Goal: Information Seeking & Learning: Get advice/opinions

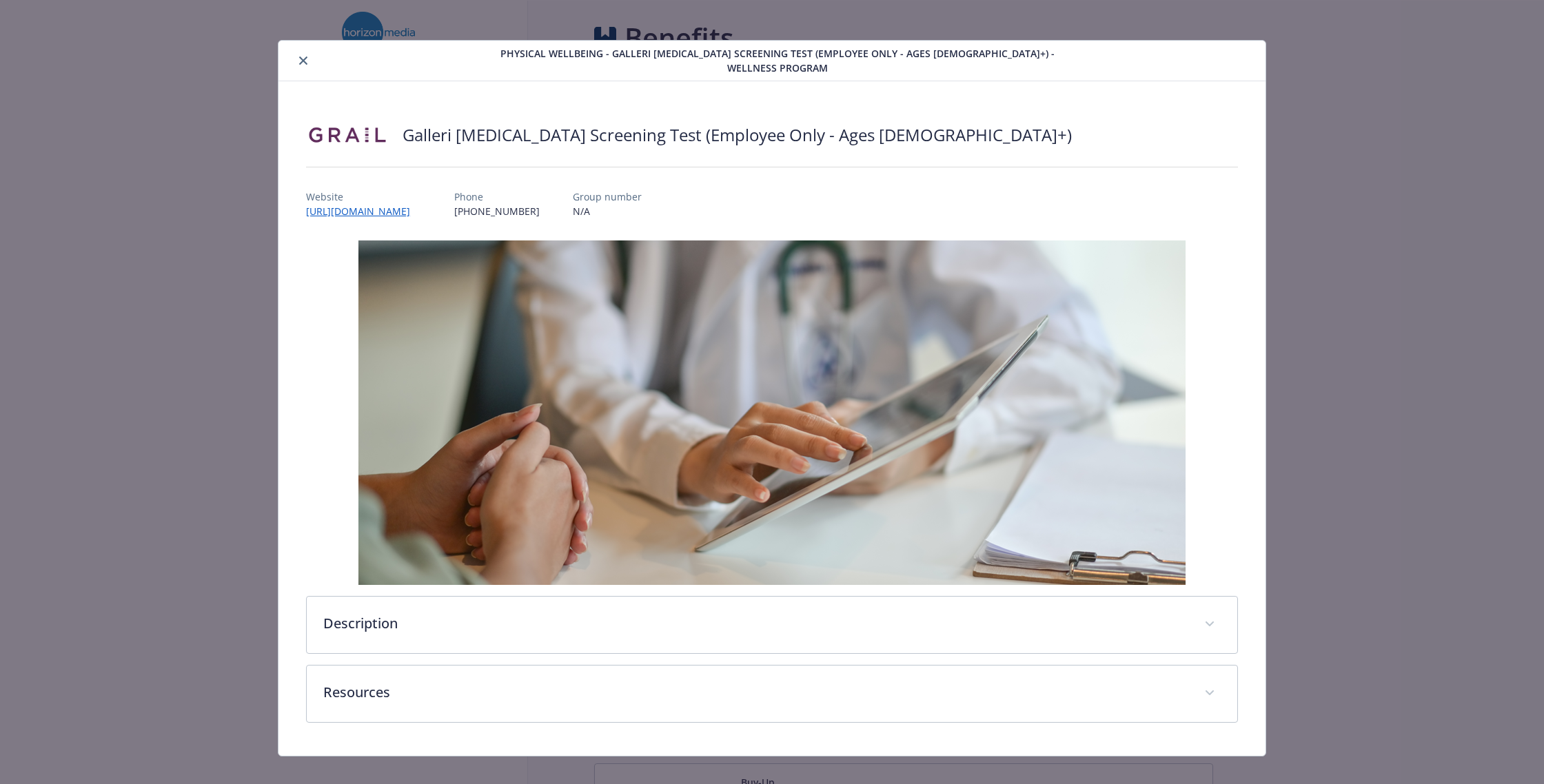
scroll to position [8, 0]
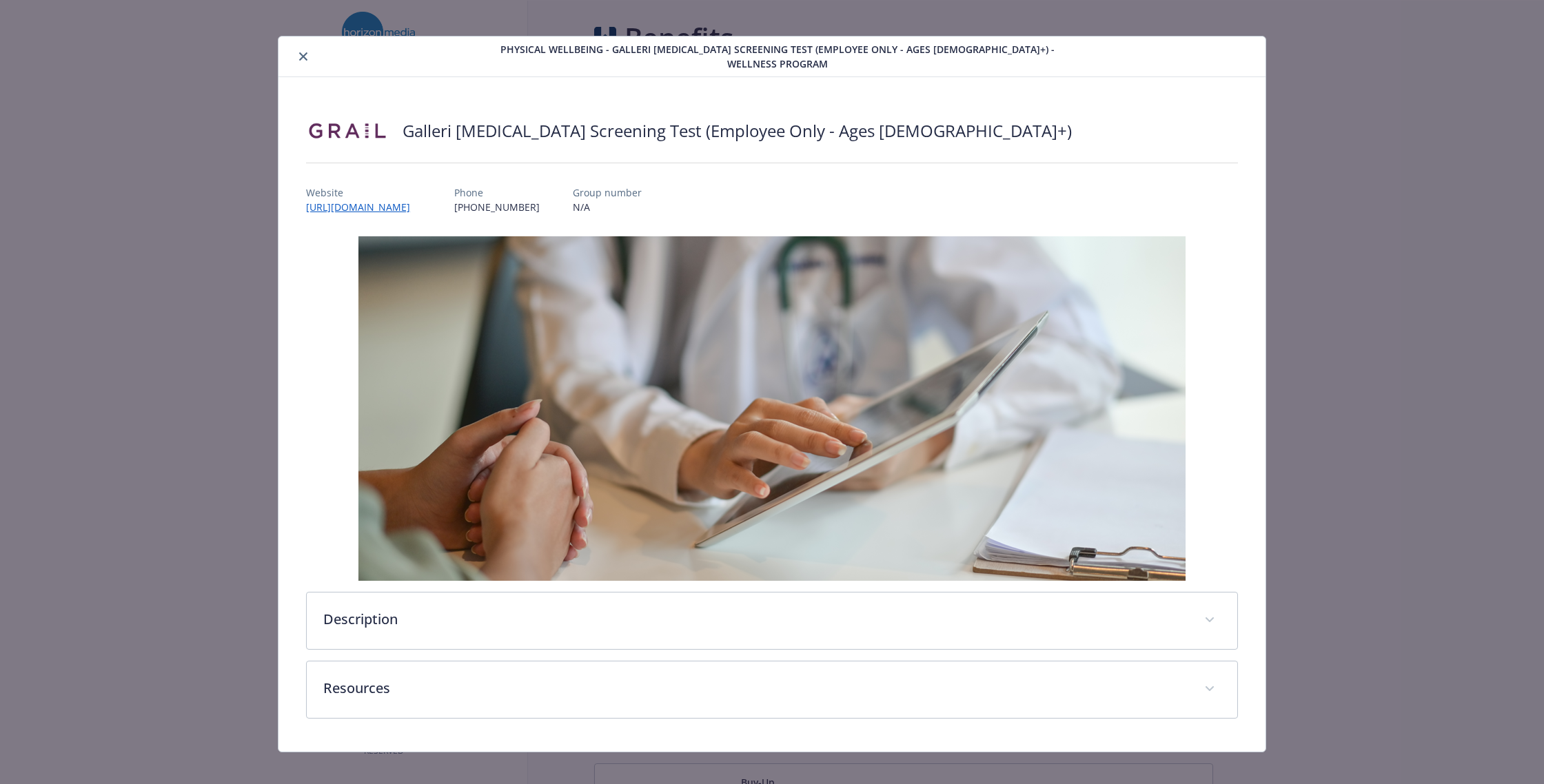
click at [300, 52] on icon "close" at bounding box center [304, 56] width 8 height 8
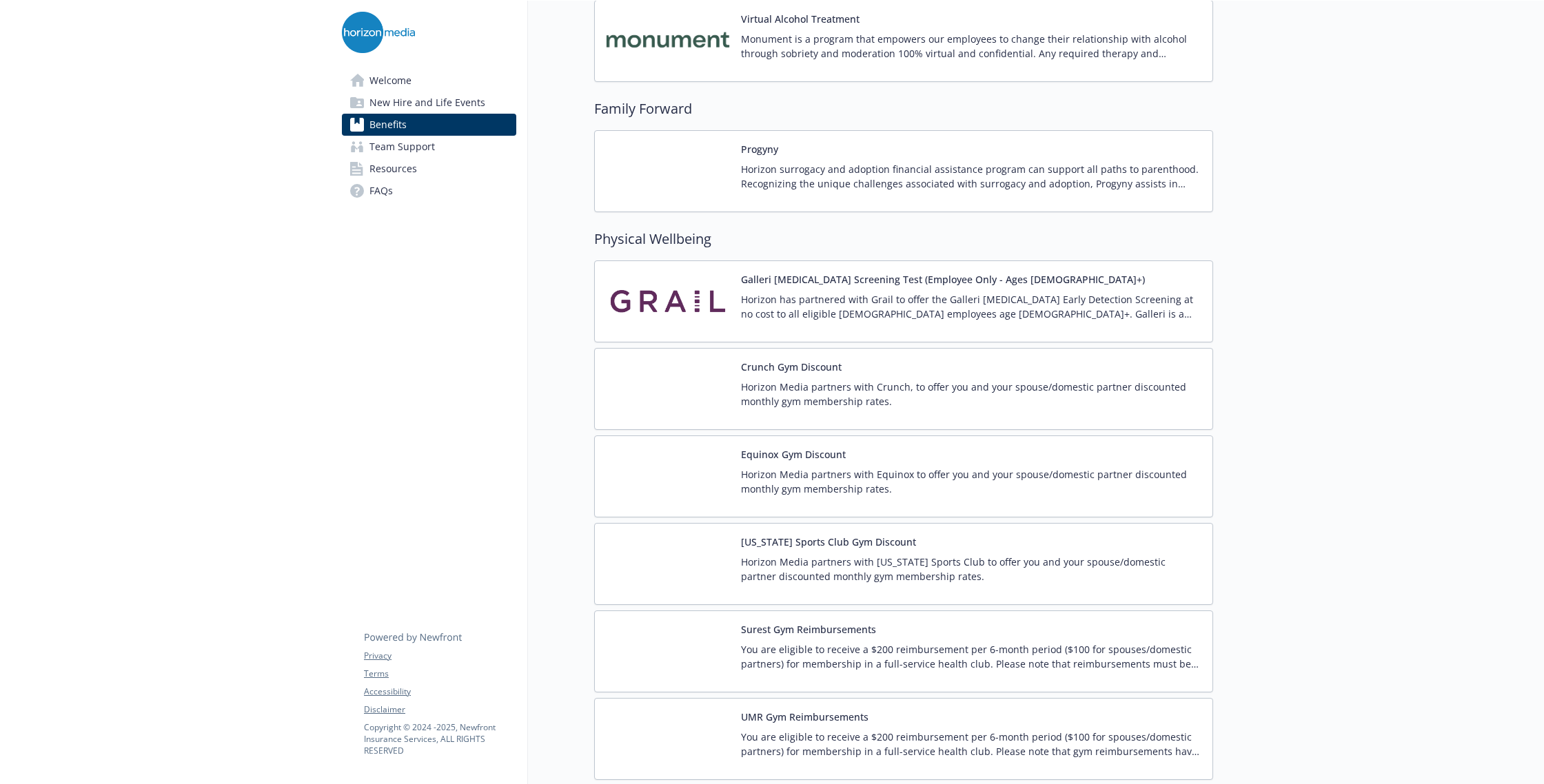
scroll to position [2882, 0]
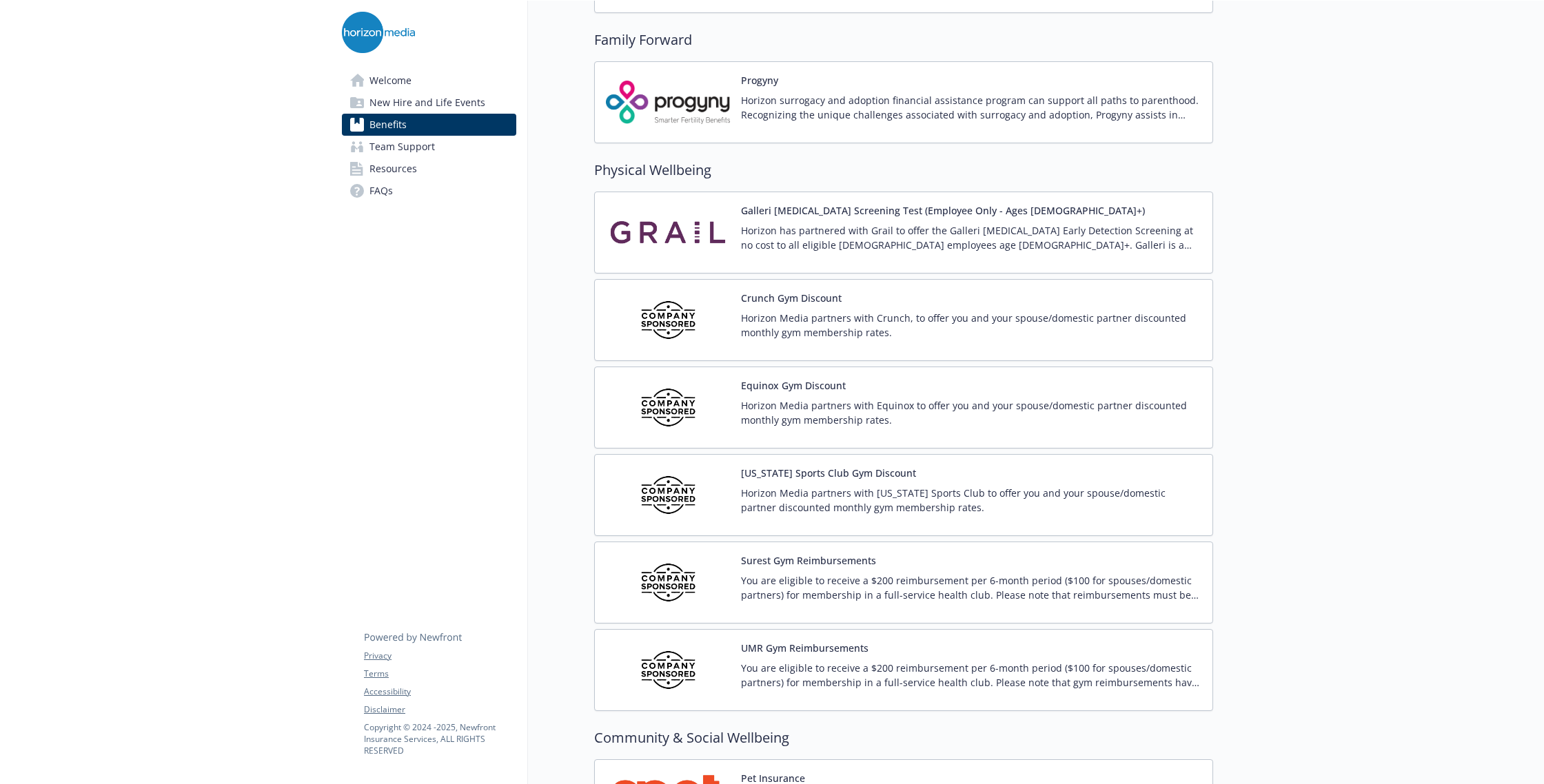
click at [804, 386] on button "Equinox Gym Discount" at bounding box center [793, 386] width 105 height 14
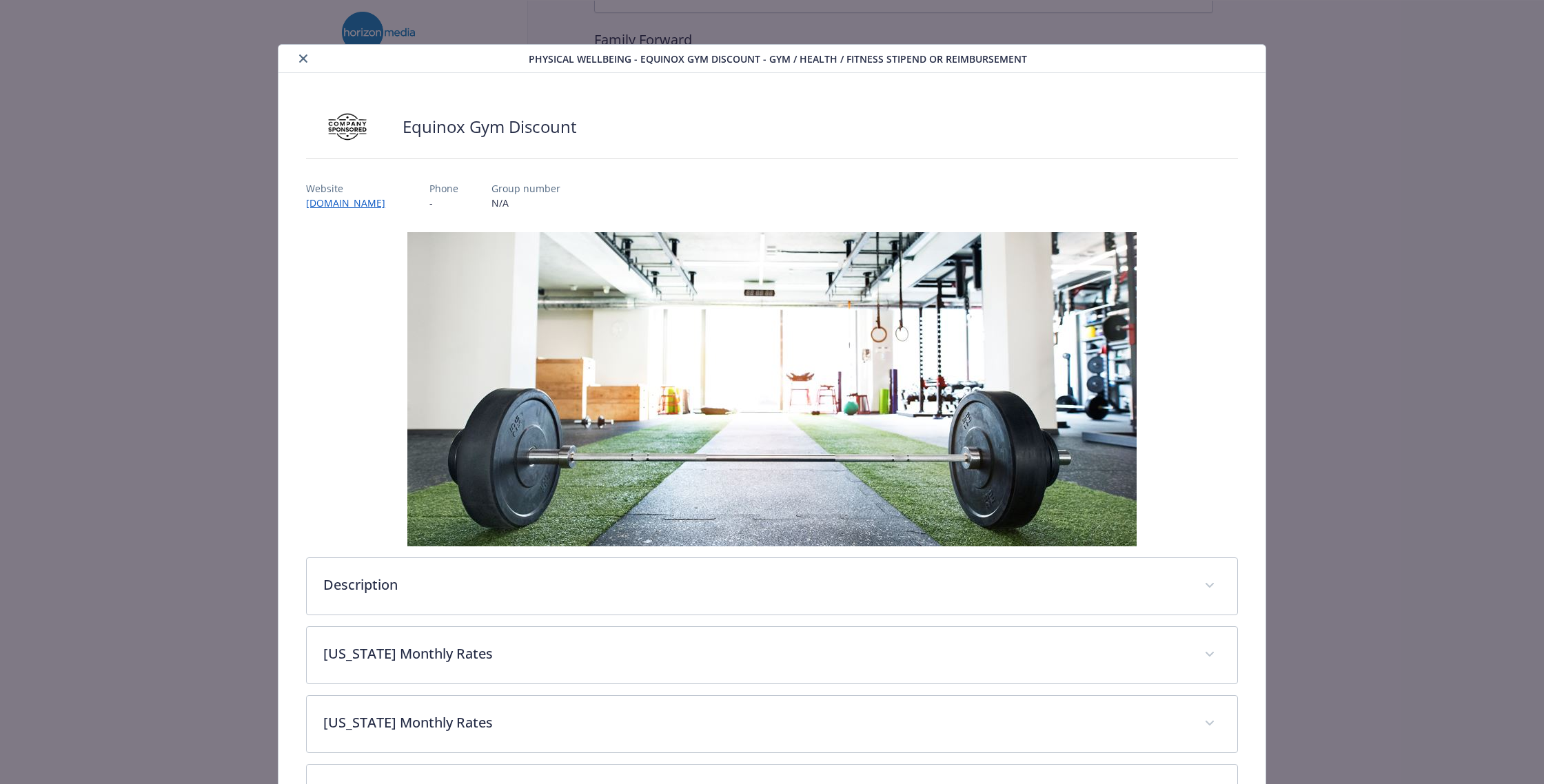
scroll to position [94, 0]
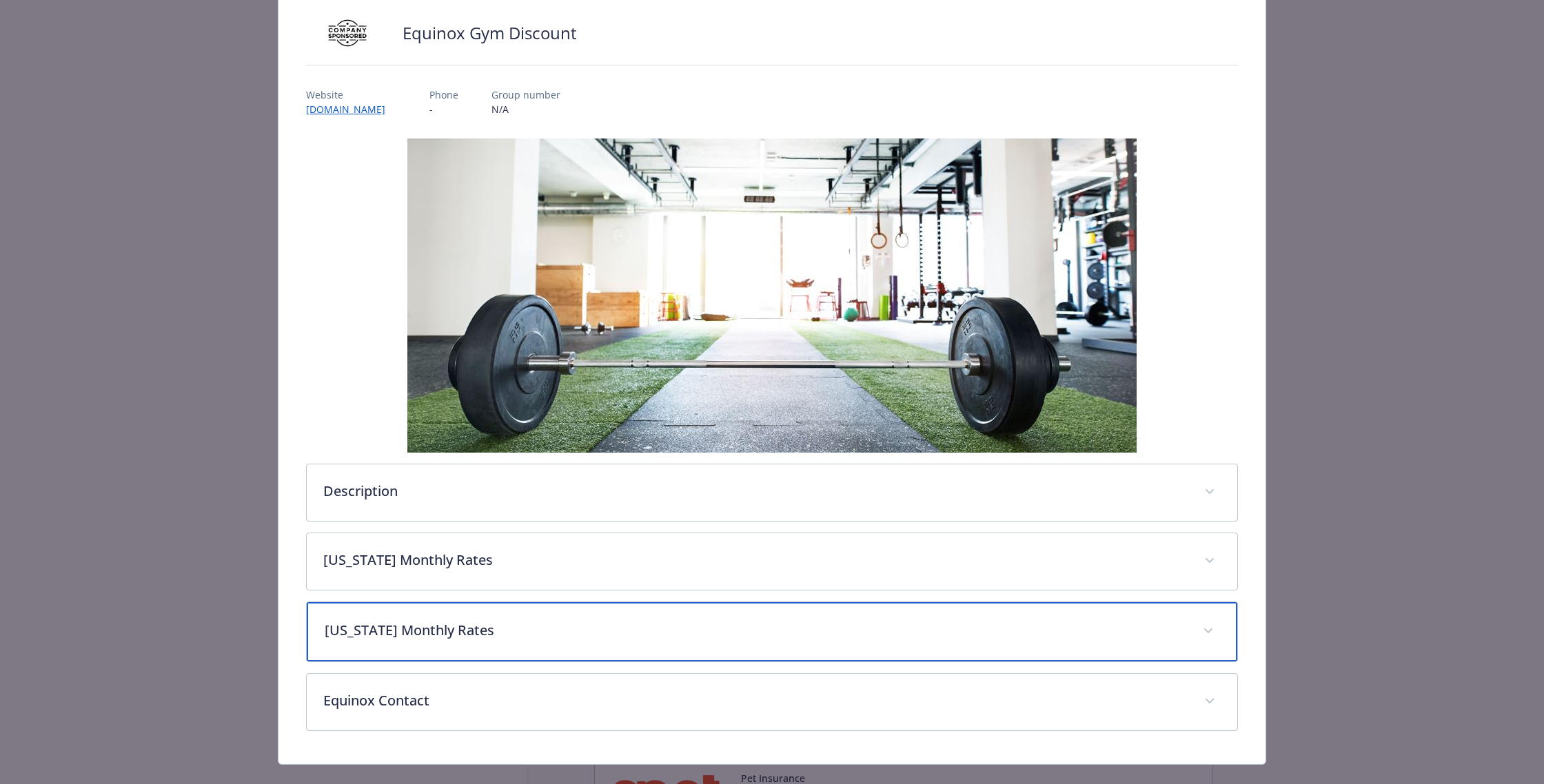
click at [423, 645] on div "[US_STATE] Monthly Rates" at bounding box center [772, 632] width 931 height 59
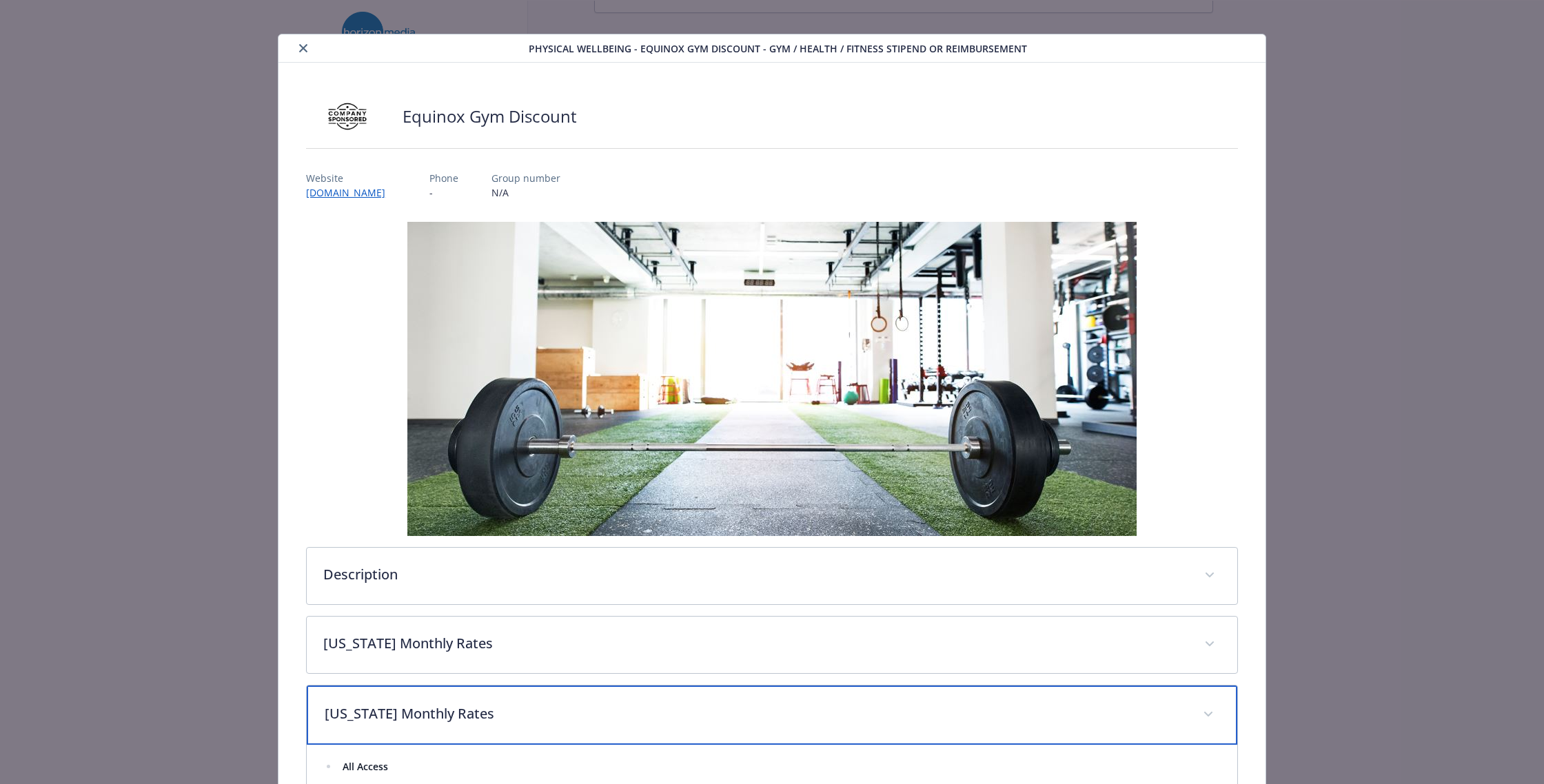
scroll to position [0, 0]
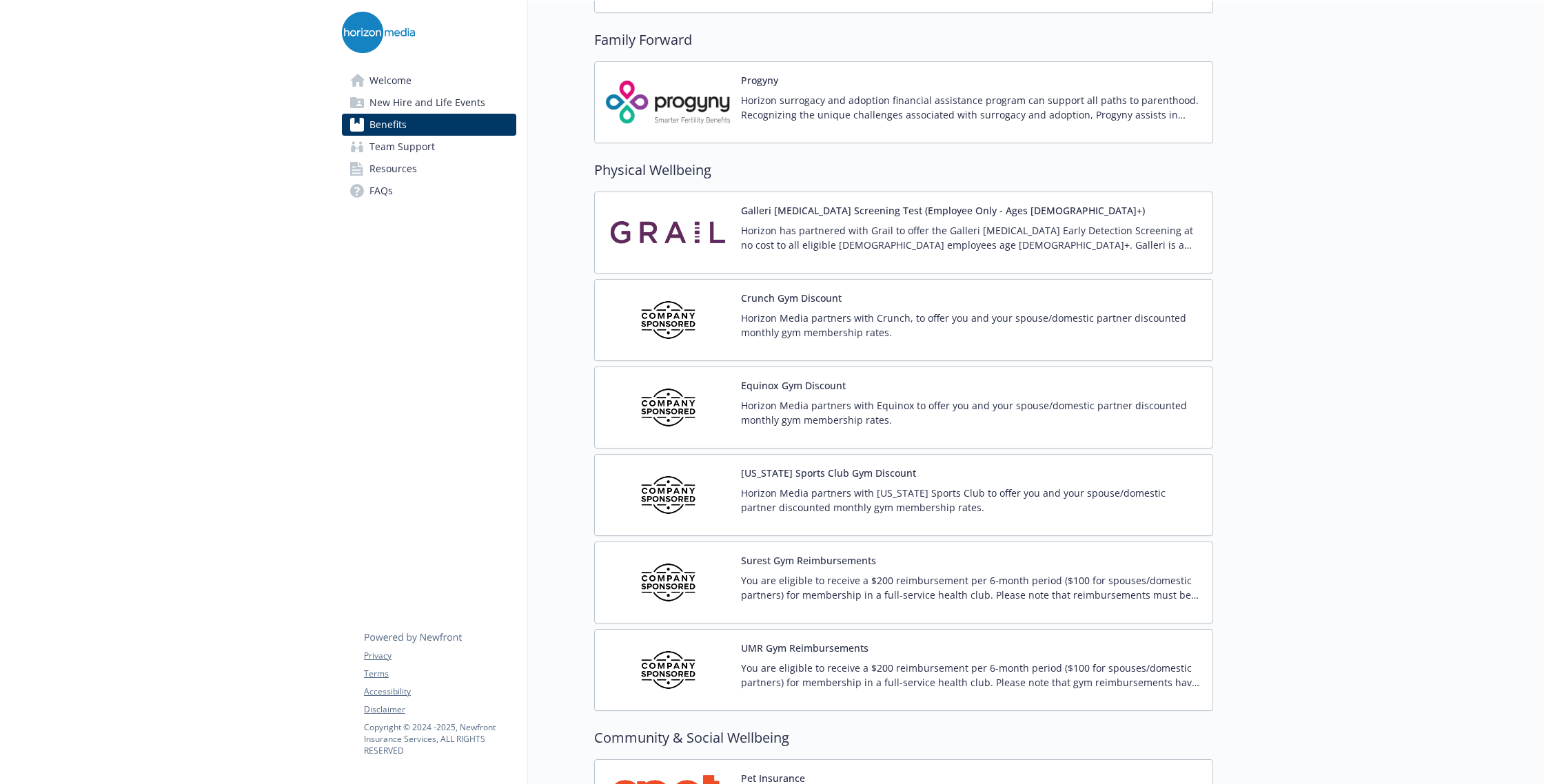
click at [779, 288] on div "Crunch Gym Discount Horizon Media partners with Crunch, to offer you and your s…" at bounding box center [903, 320] width 619 height 82
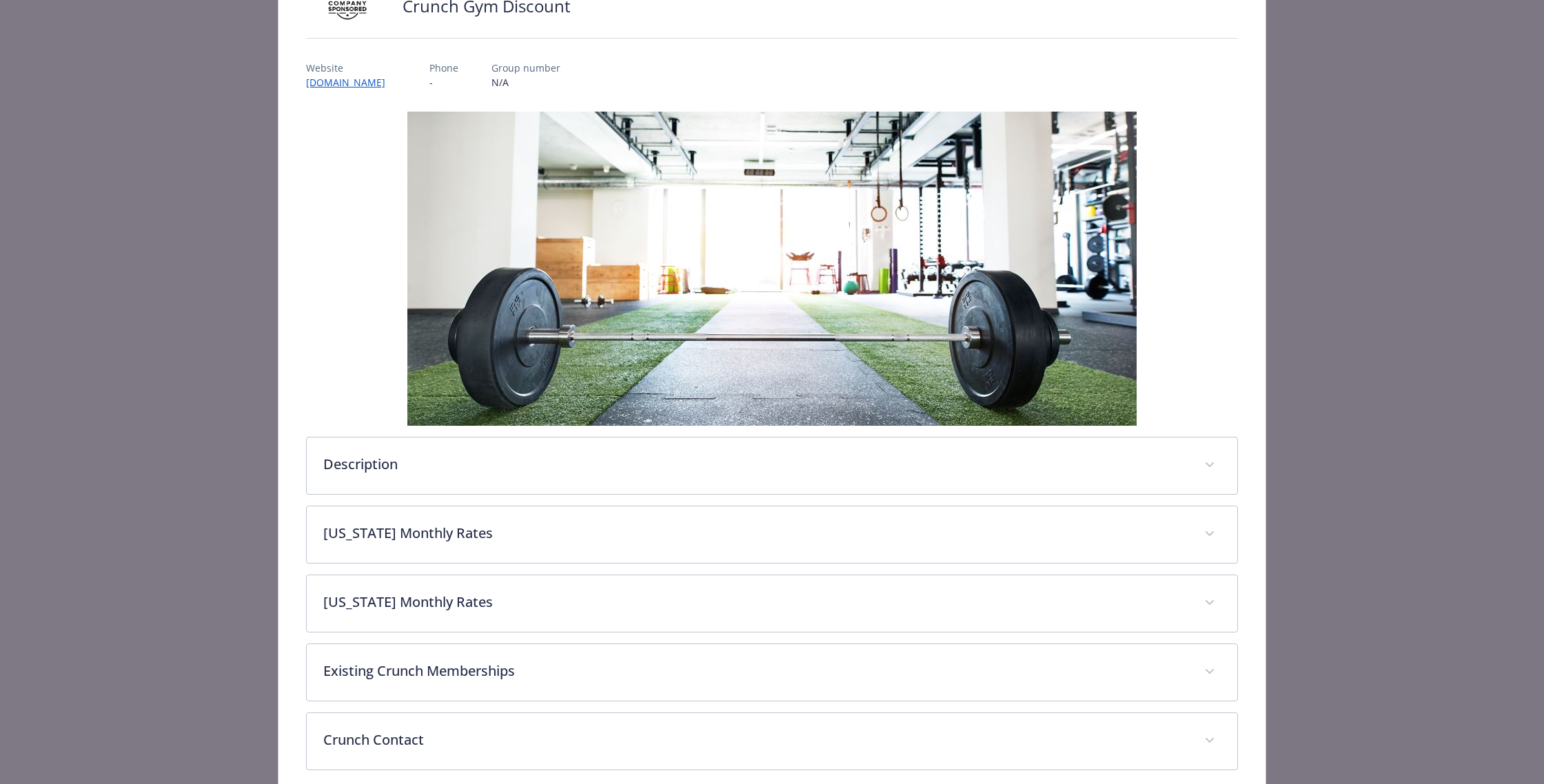
scroll to position [185, 0]
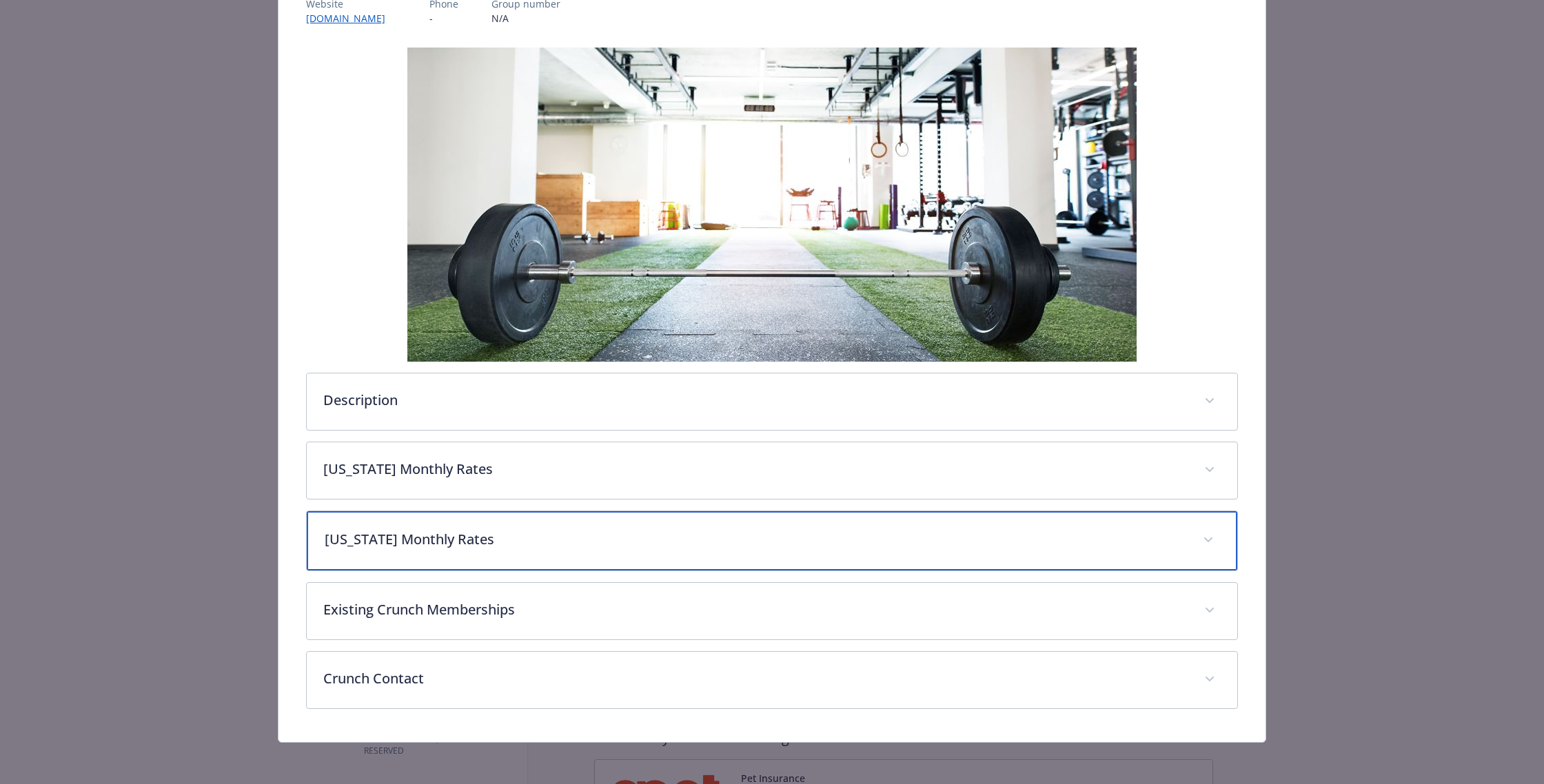
click at [445, 538] on p "[US_STATE] Monthly Rates" at bounding box center [755, 540] width 862 height 21
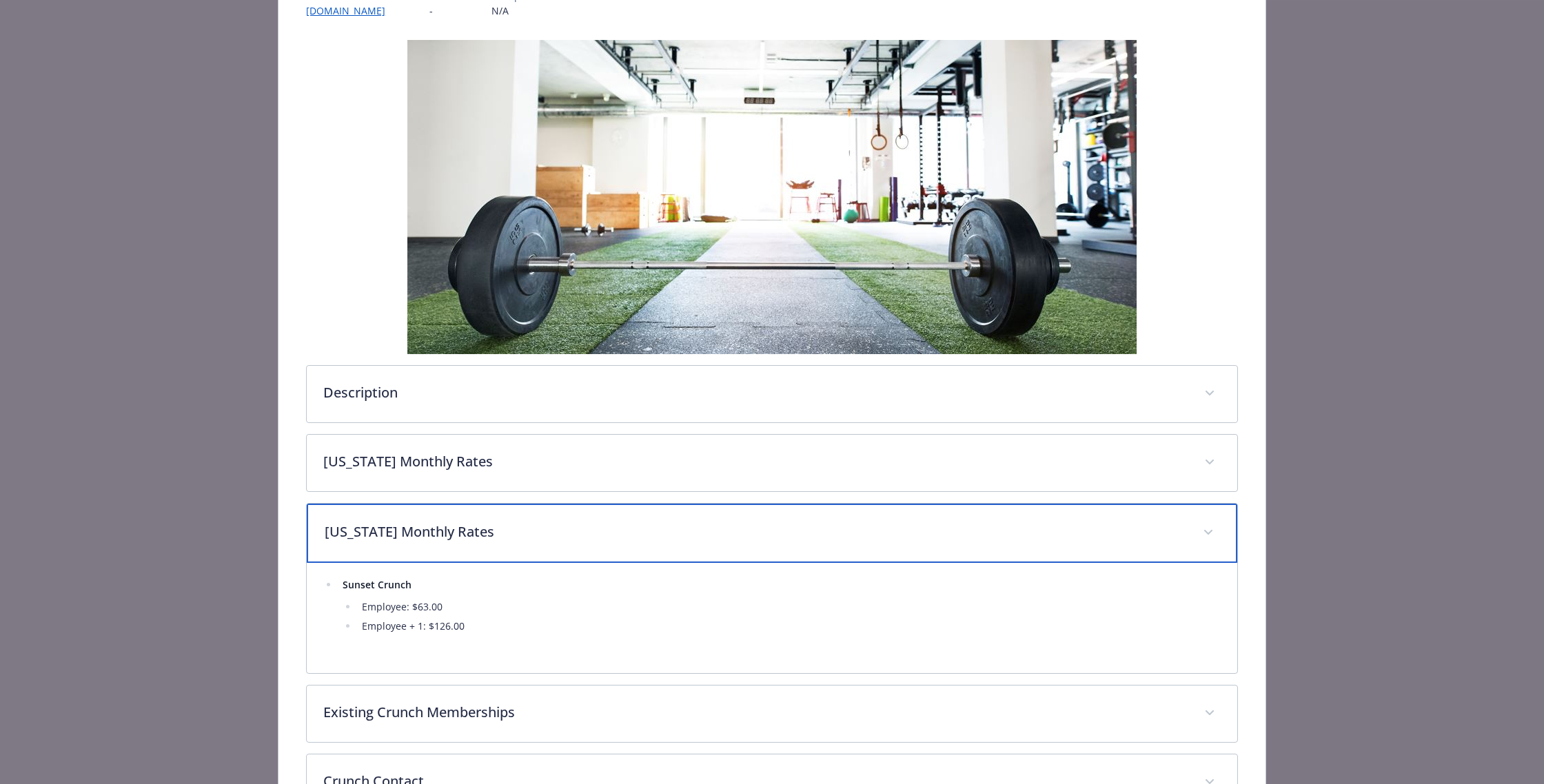
scroll to position [194, 0]
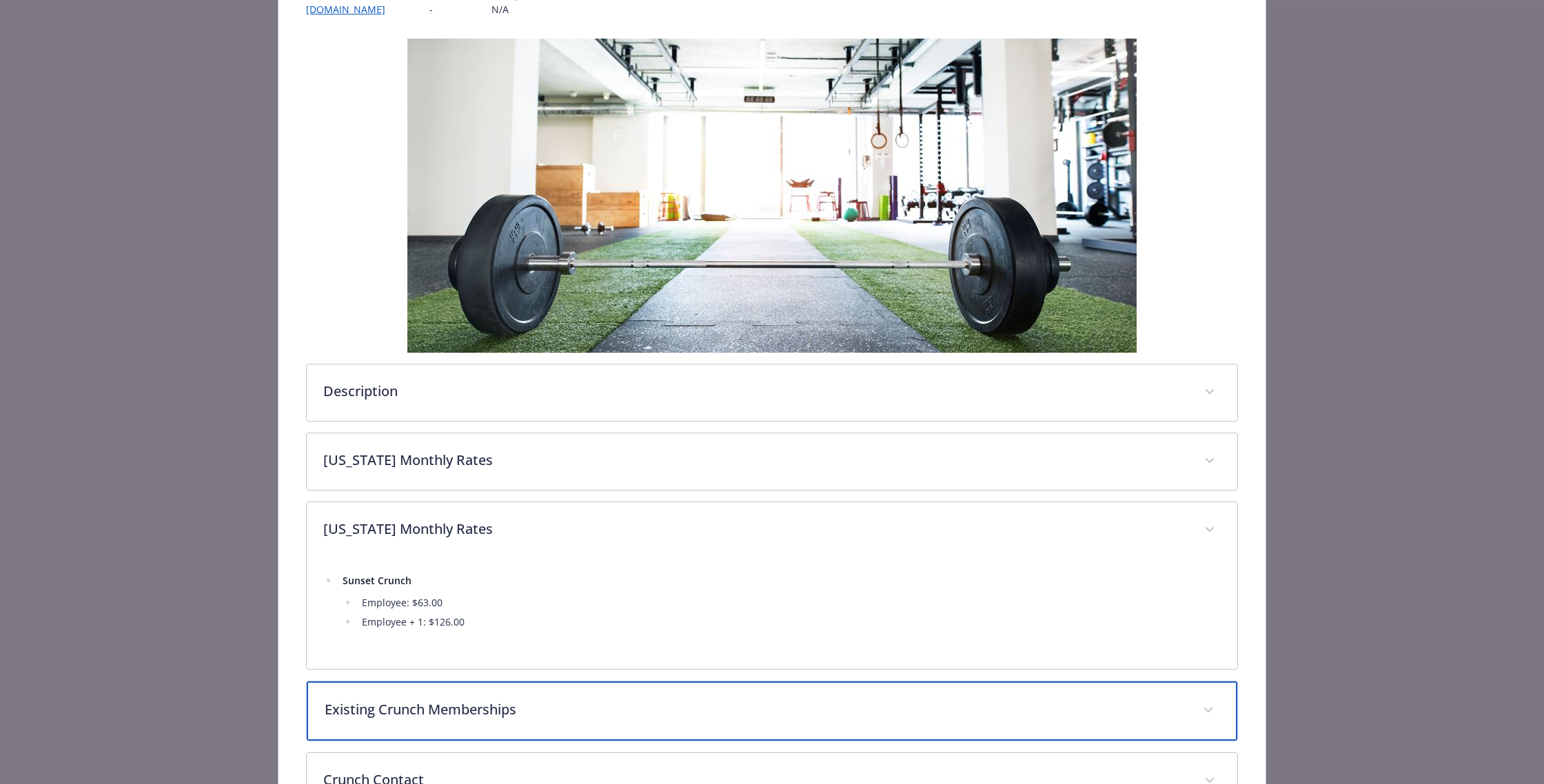
click at [539, 729] on div "Existing Crunch Memberships" at bounding box center [772, 711] width 931 height 59
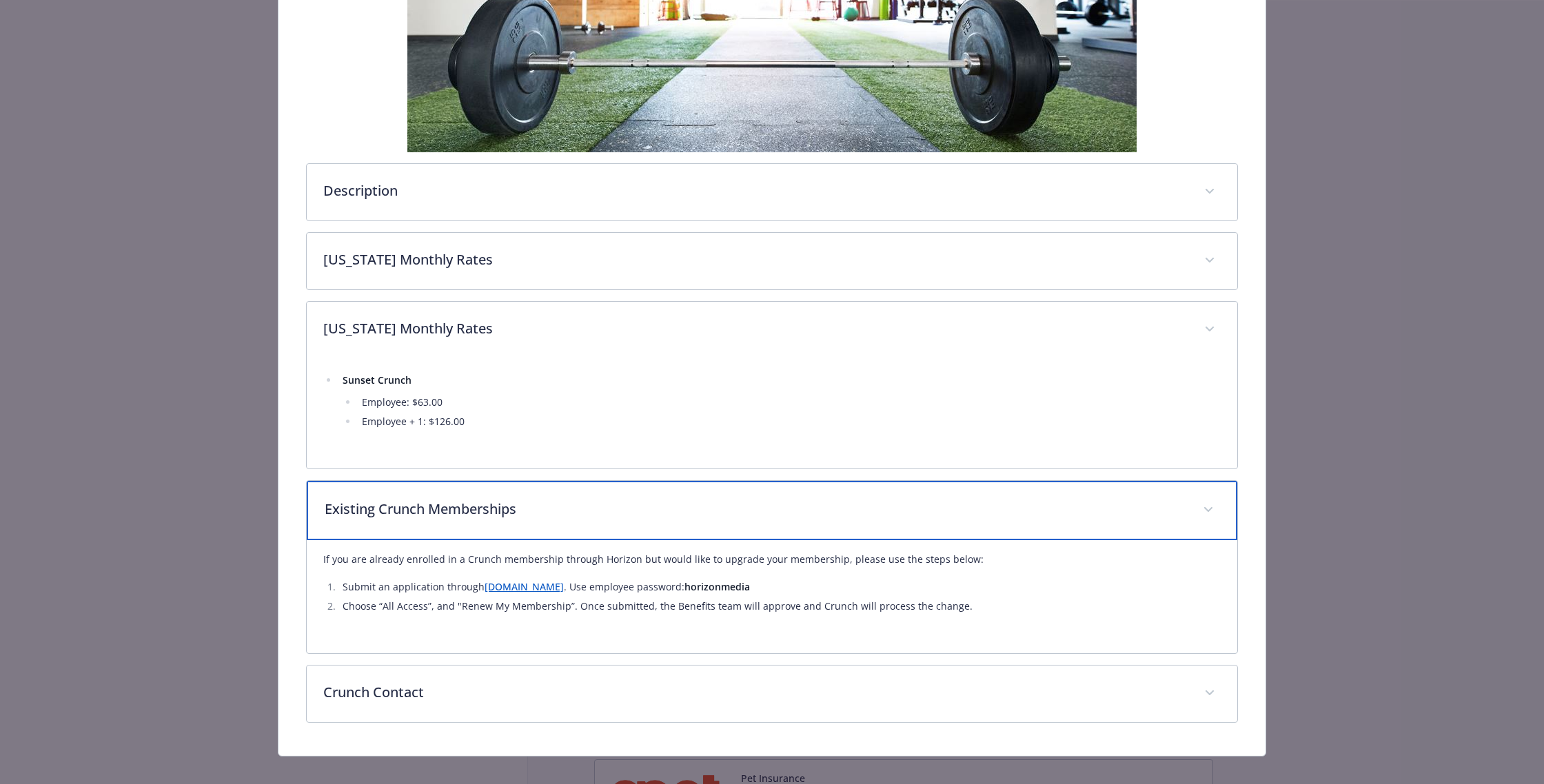
scroll to position [402, 0]
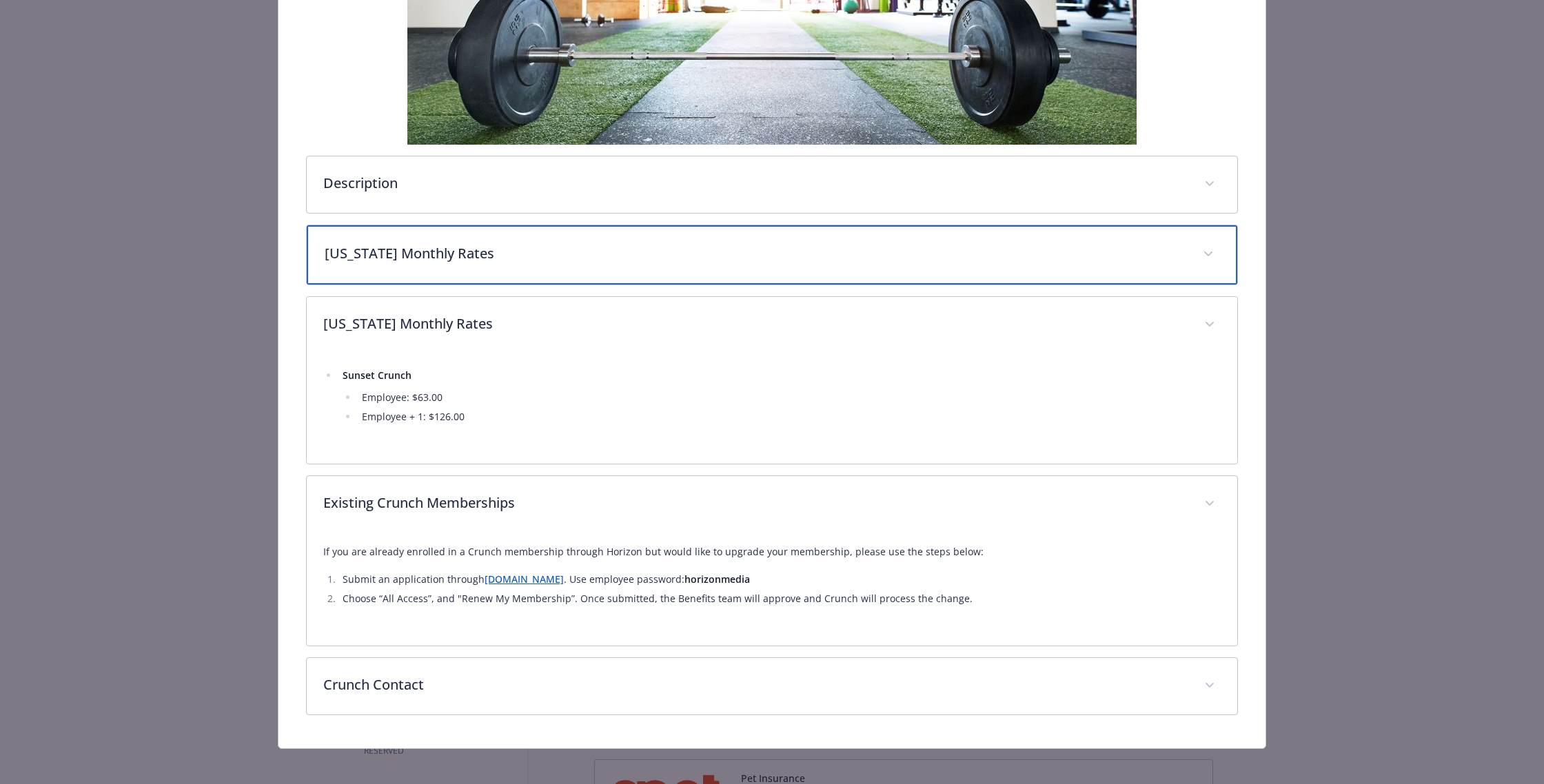
click at [519, 241] on div "[US_STATE] Monthly Rates" at bounding box center [772, 255] width 931 height 59
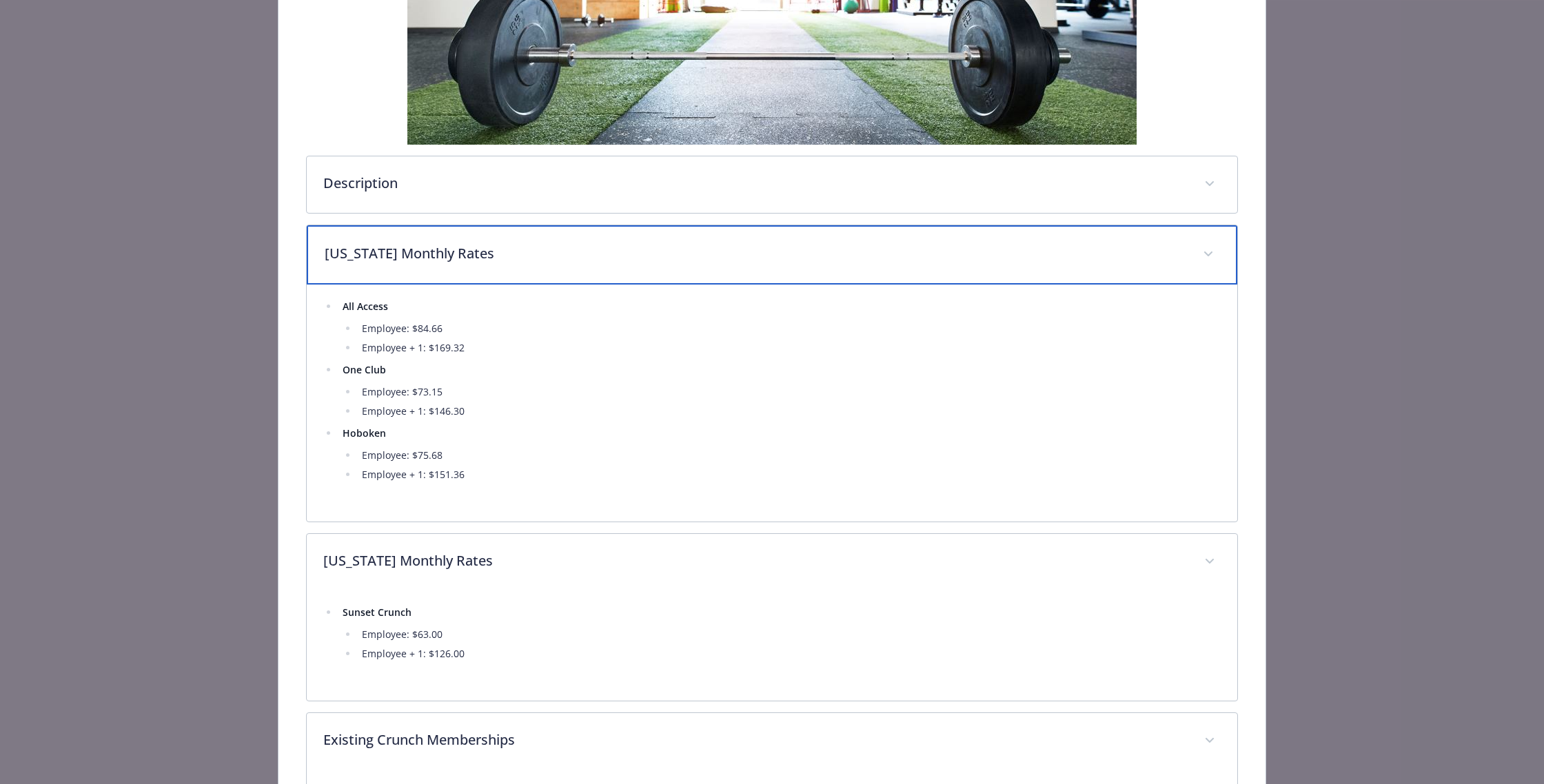
click at [519, 241] on div "[US_STATE] Monthly Rates" at bounding box center [772, 255] width 931 height 59
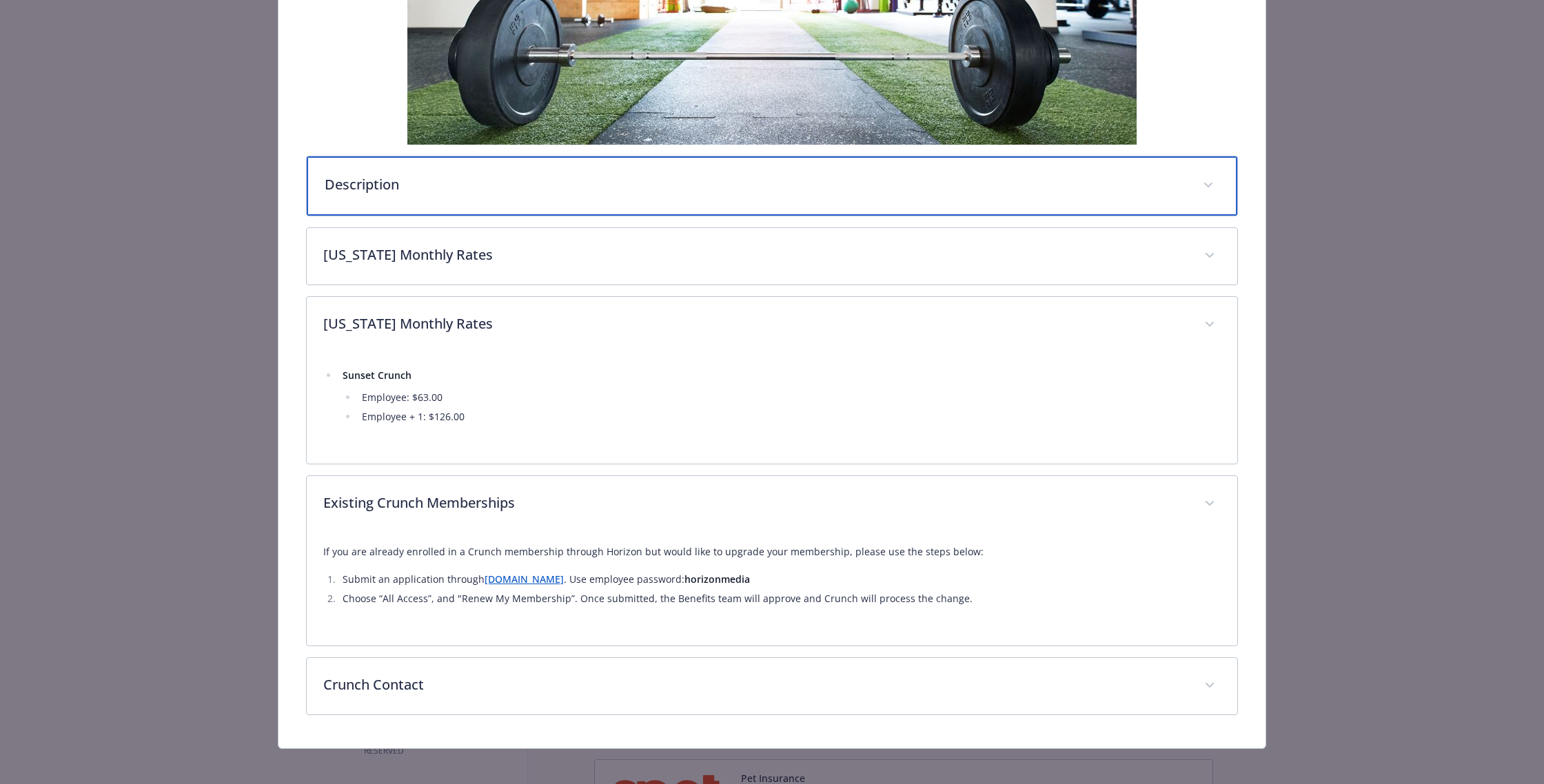
click at [512, 197] on div "Description" at bounding box center [772, 186] width 931 height 59
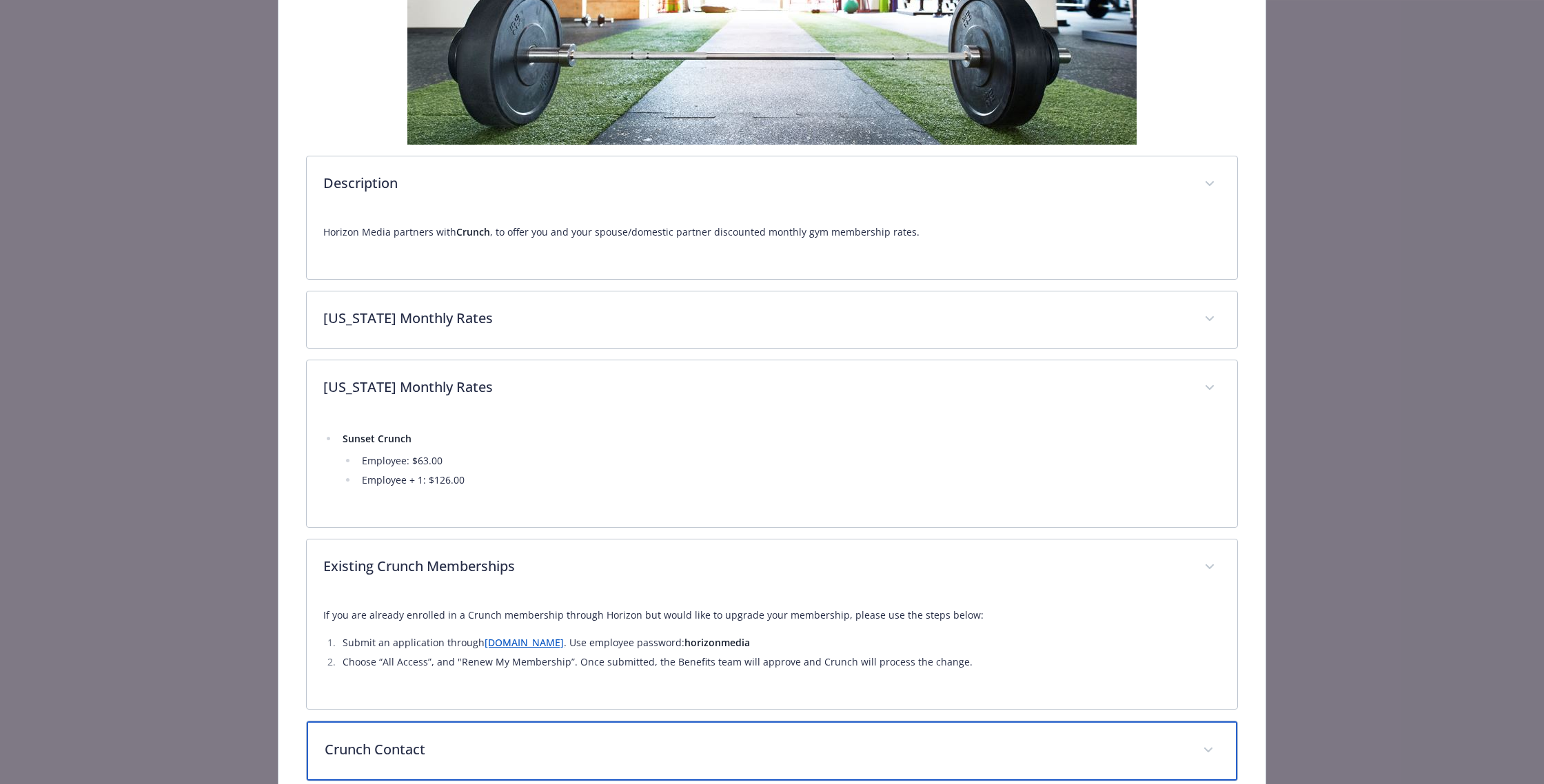
click at [474, 749] on p "Crunch Contact" at bounding box center [755, 750] width 862 height 21
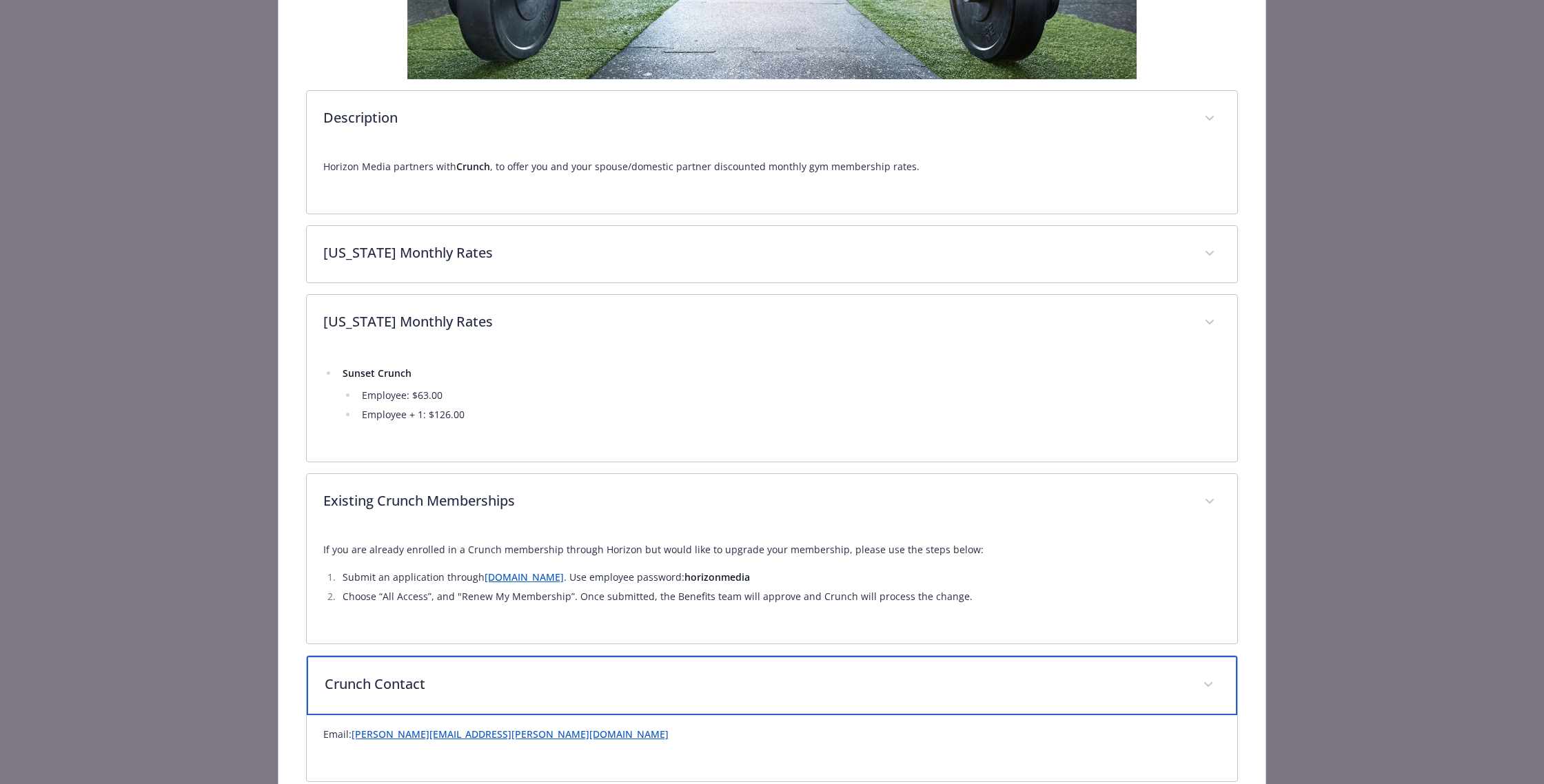
scroll to position [543, 0]
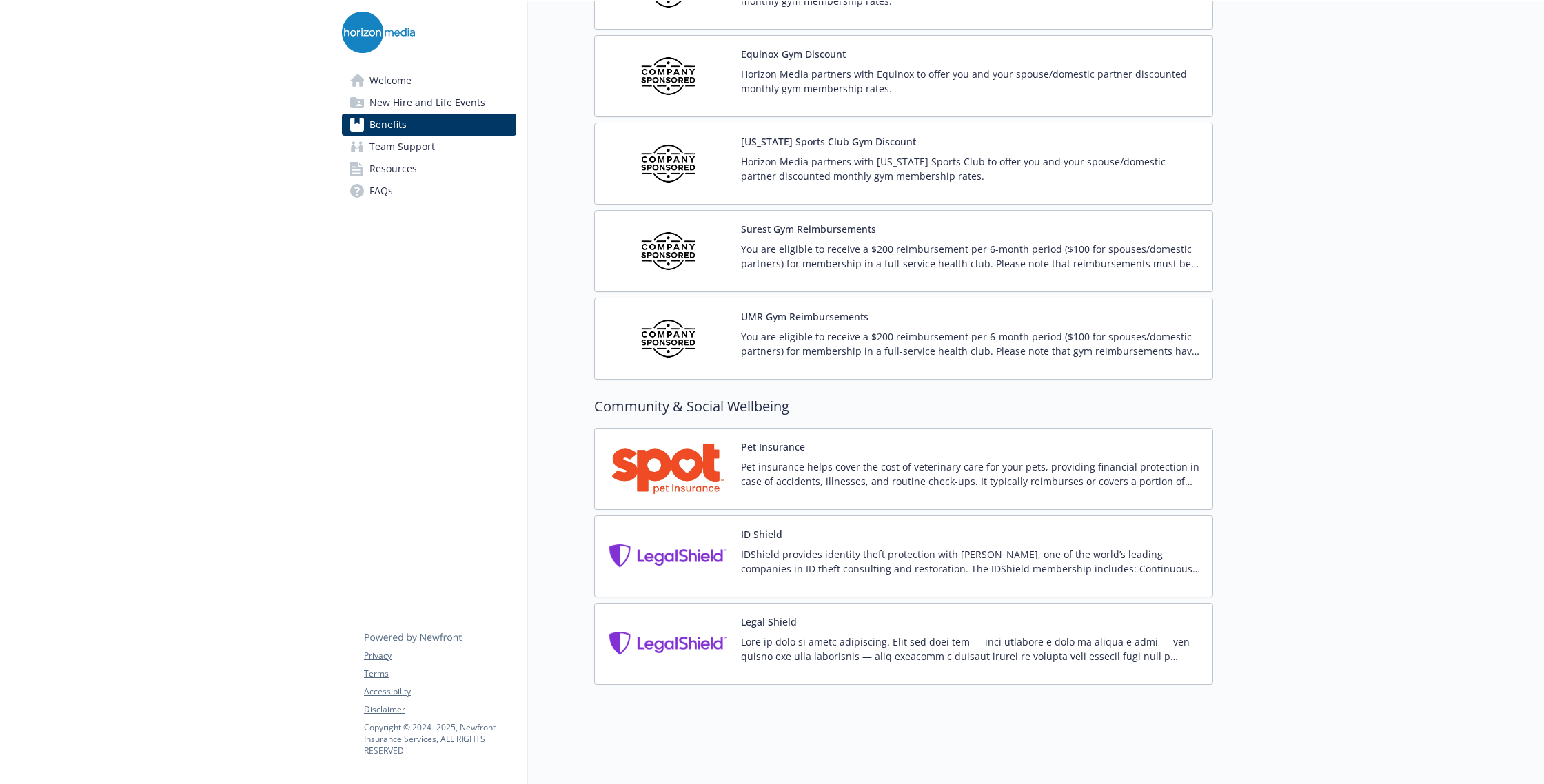
scroll to position [3224, 0]
click at [418, 107] on span "New Hire and Life Events" at bounding box center [427, 103] width 116 height 22
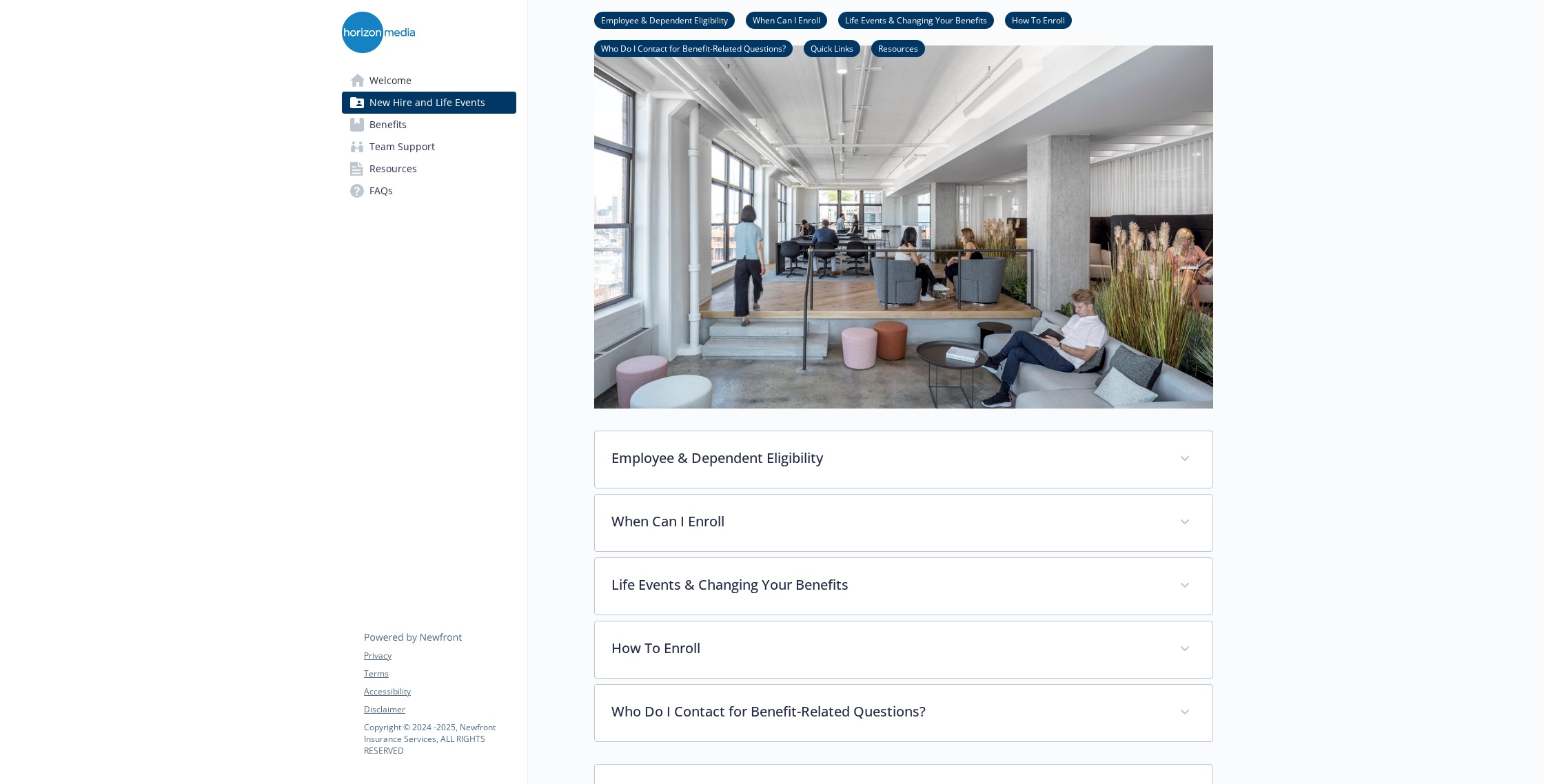
scroll to position [143, 0]
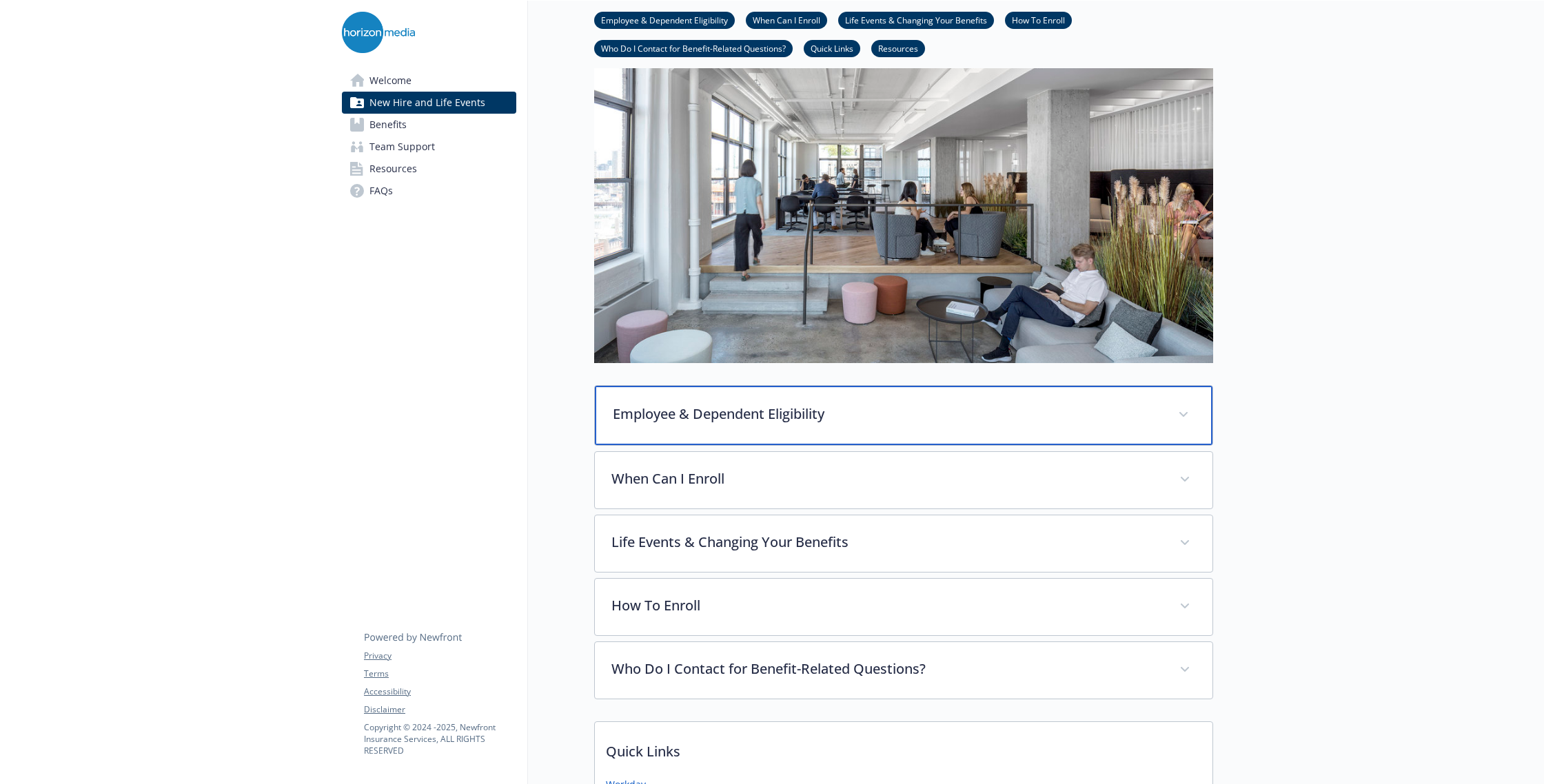
click at [738, 428] on div "Employee & Dependent Eligibility" at bounding box center [903, 416] width 617 height 59
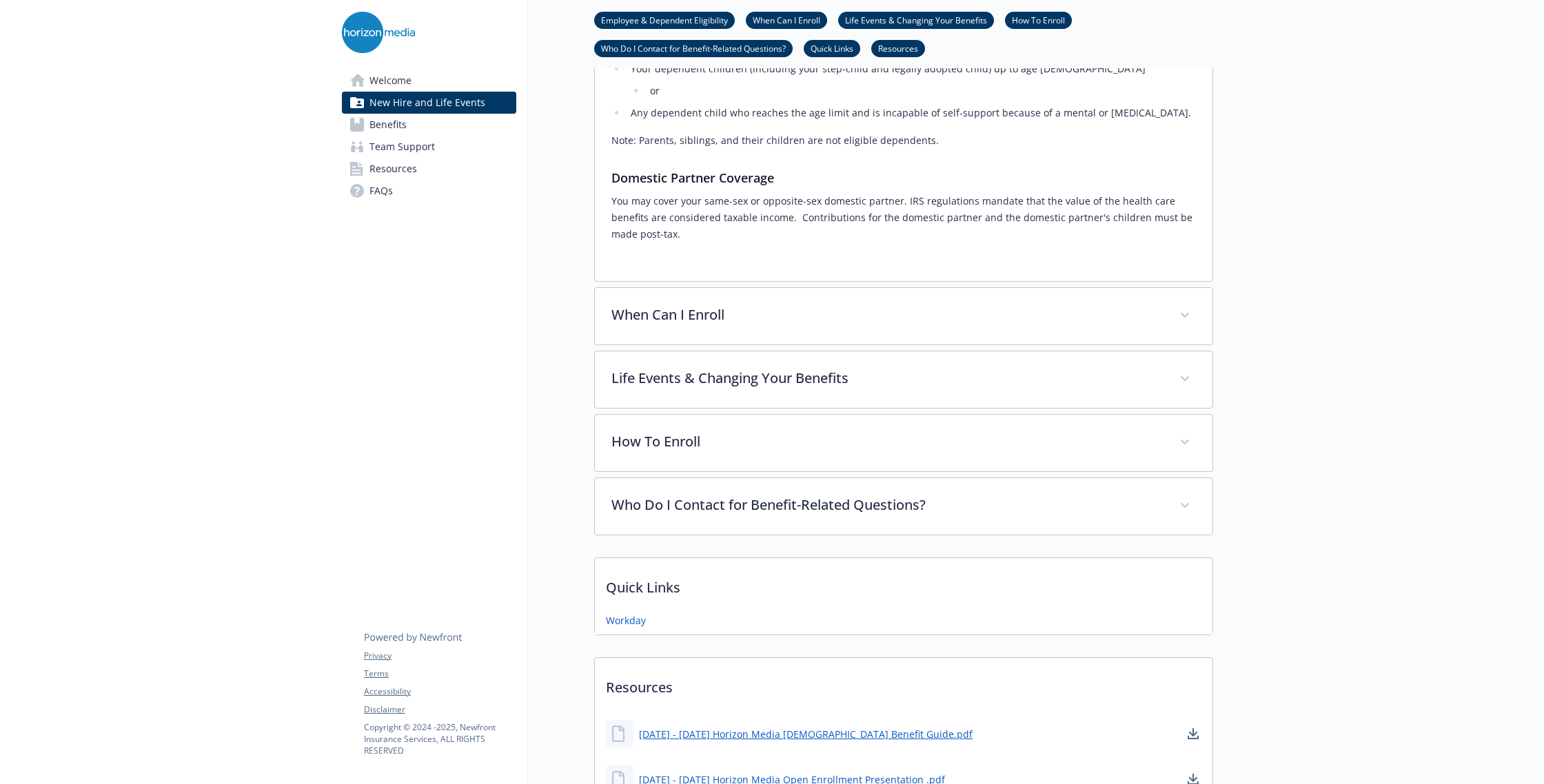
scroll to position [913, 0]
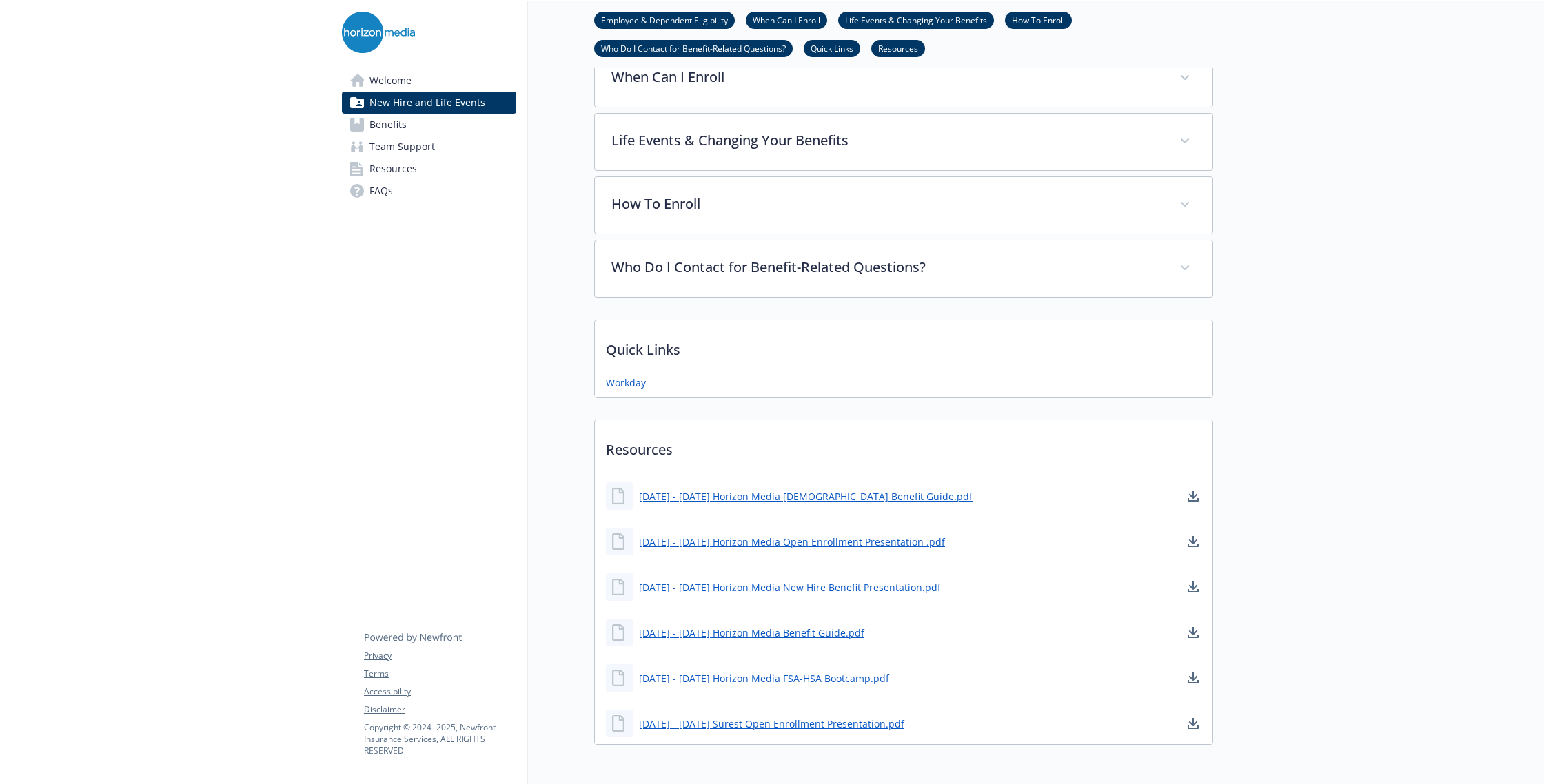
click at [414, 123] on link "Benefits" at bounding box center [429, 125] width 175 height 22
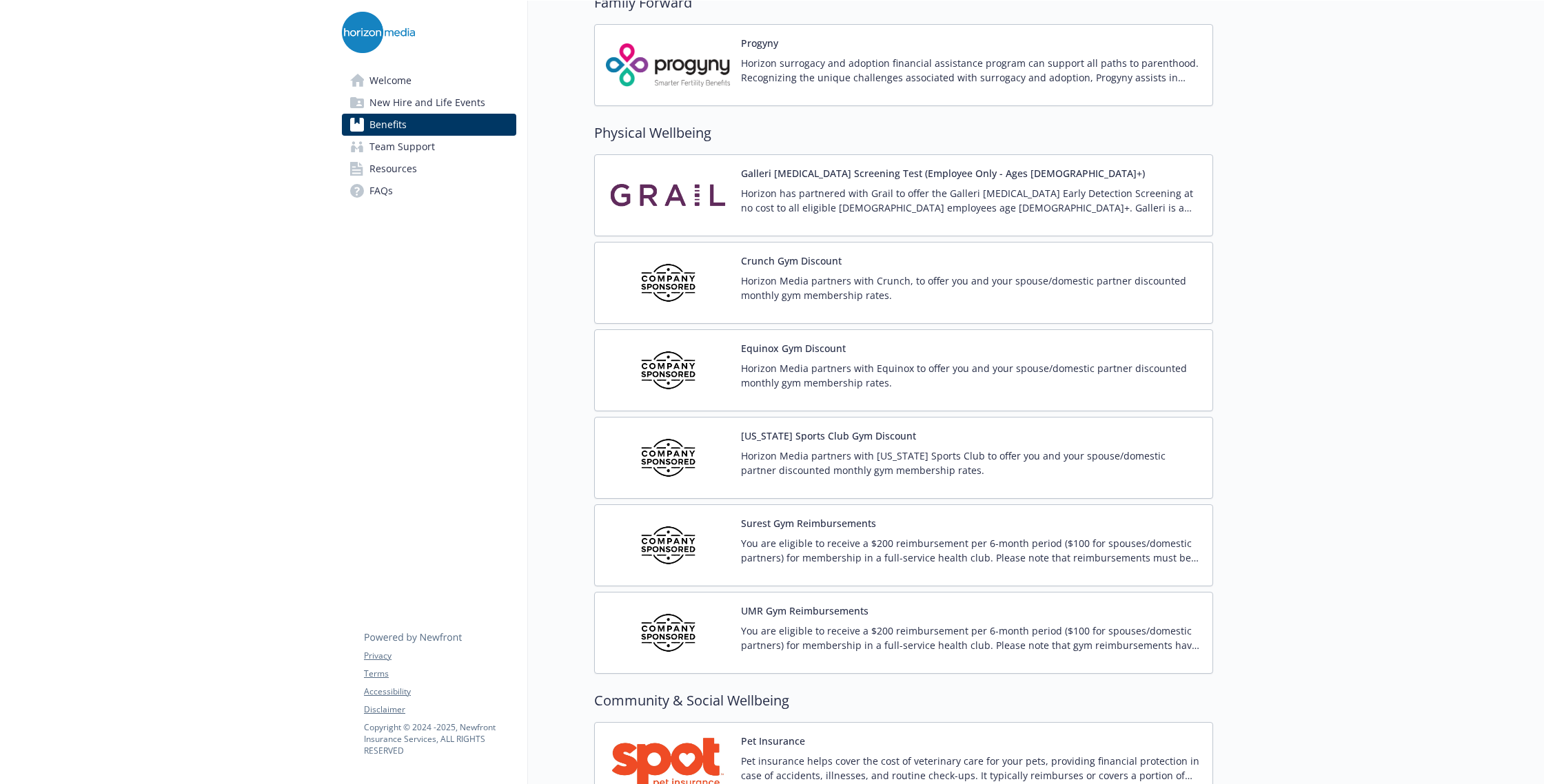
scroll to position [3224, 0]
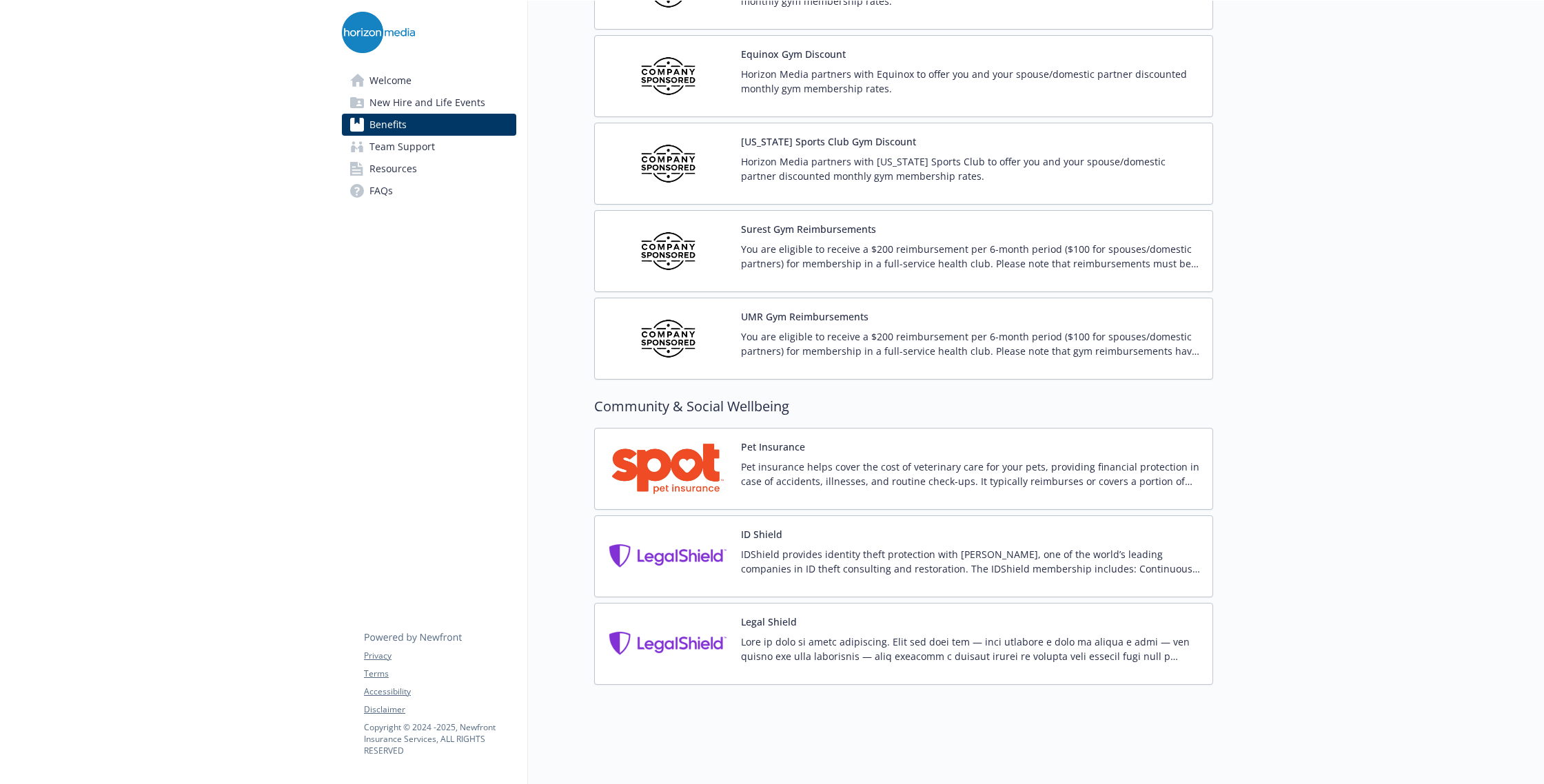
click at [424, 159] on link "Resources" at bounding box center [429, 169] width 175 height 22
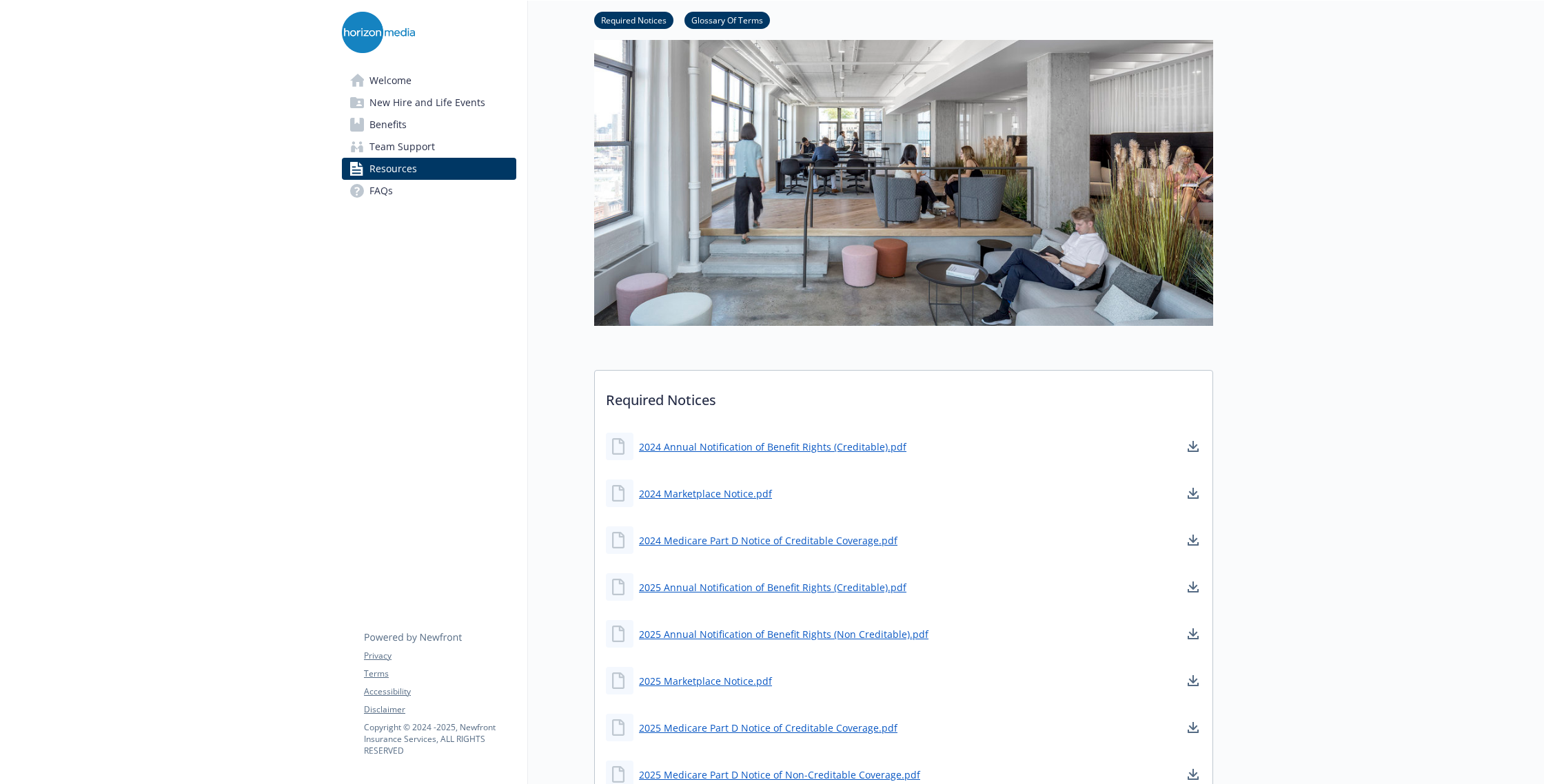
scroll to position [448, 0]
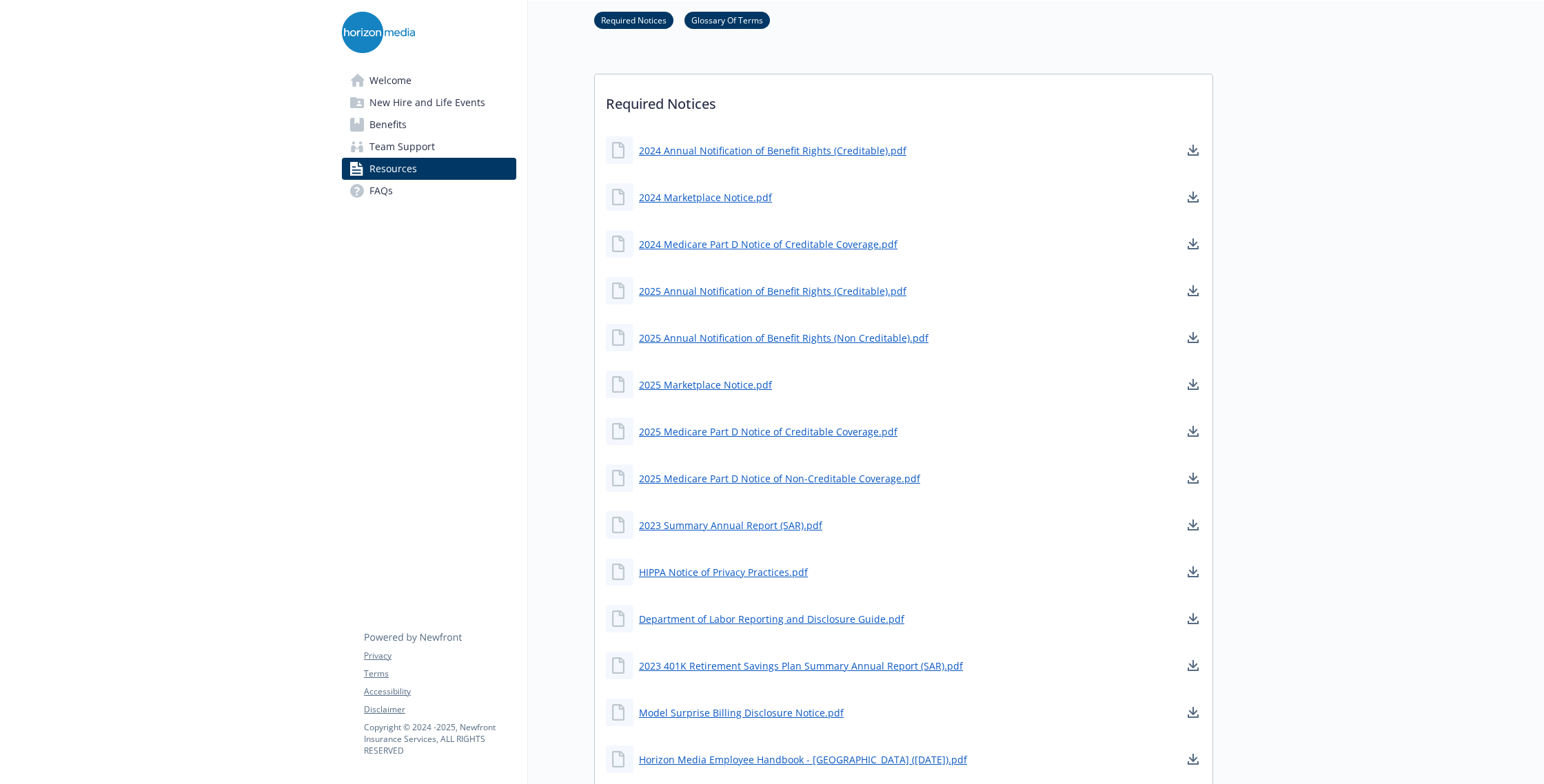
click at [432, 195] on link "FAQs" at bounding box center [429, 191] width 175 height 22
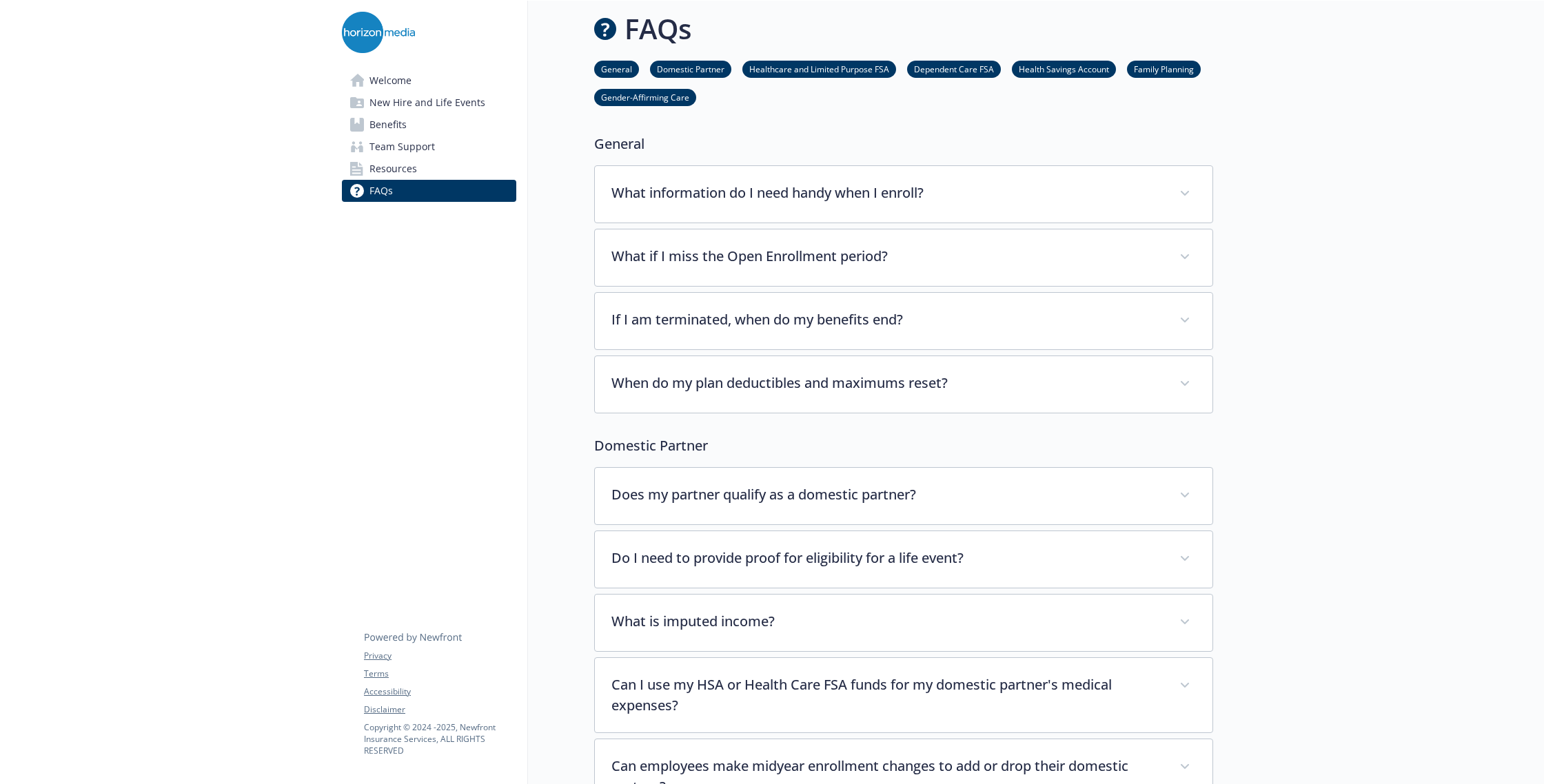
scroll to position [22, 0]
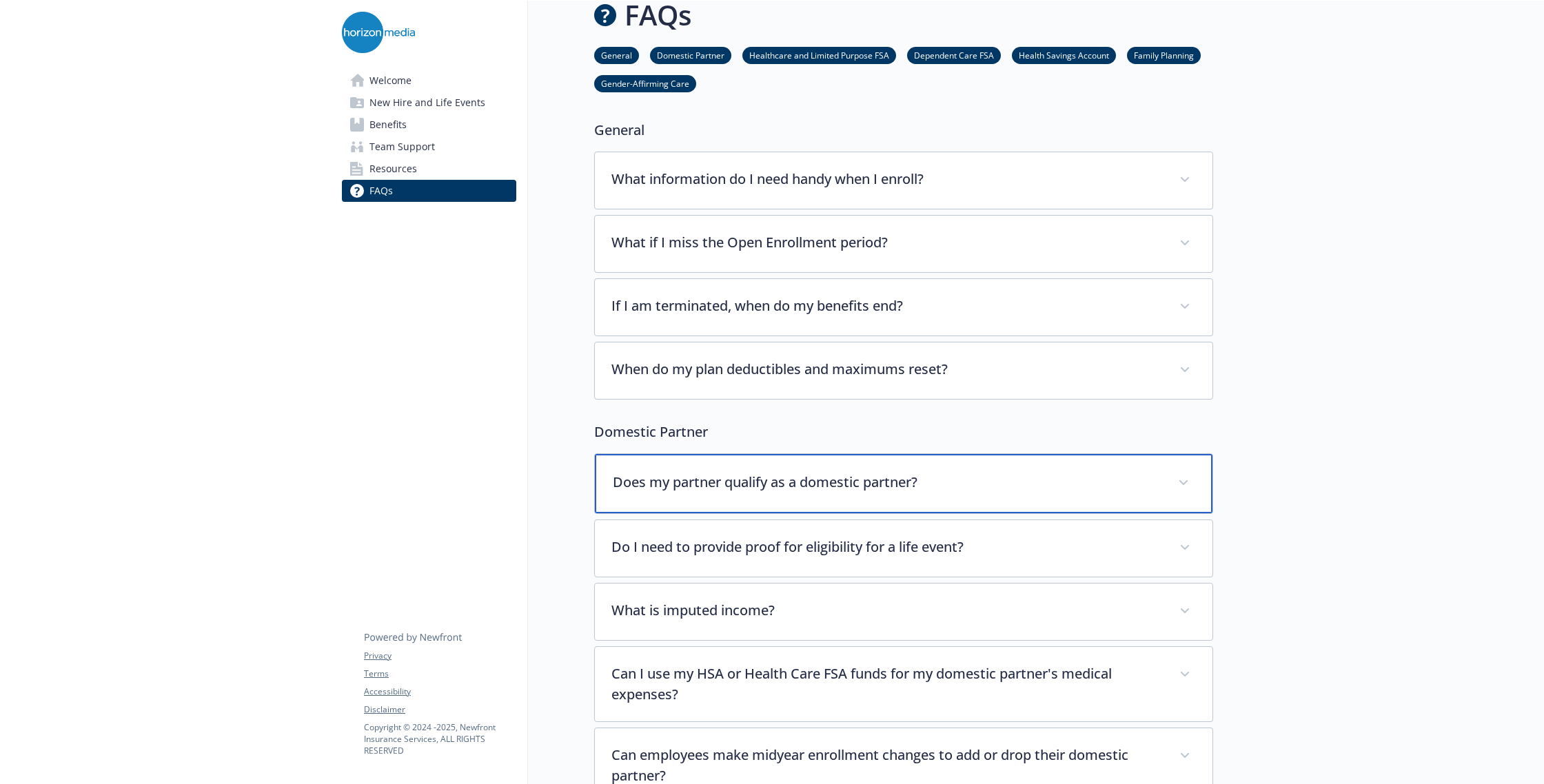
click at [629, 486] on p "Does my partner qualify as a domestic partner?" at bounding box center [887, 483] width 549 height 21
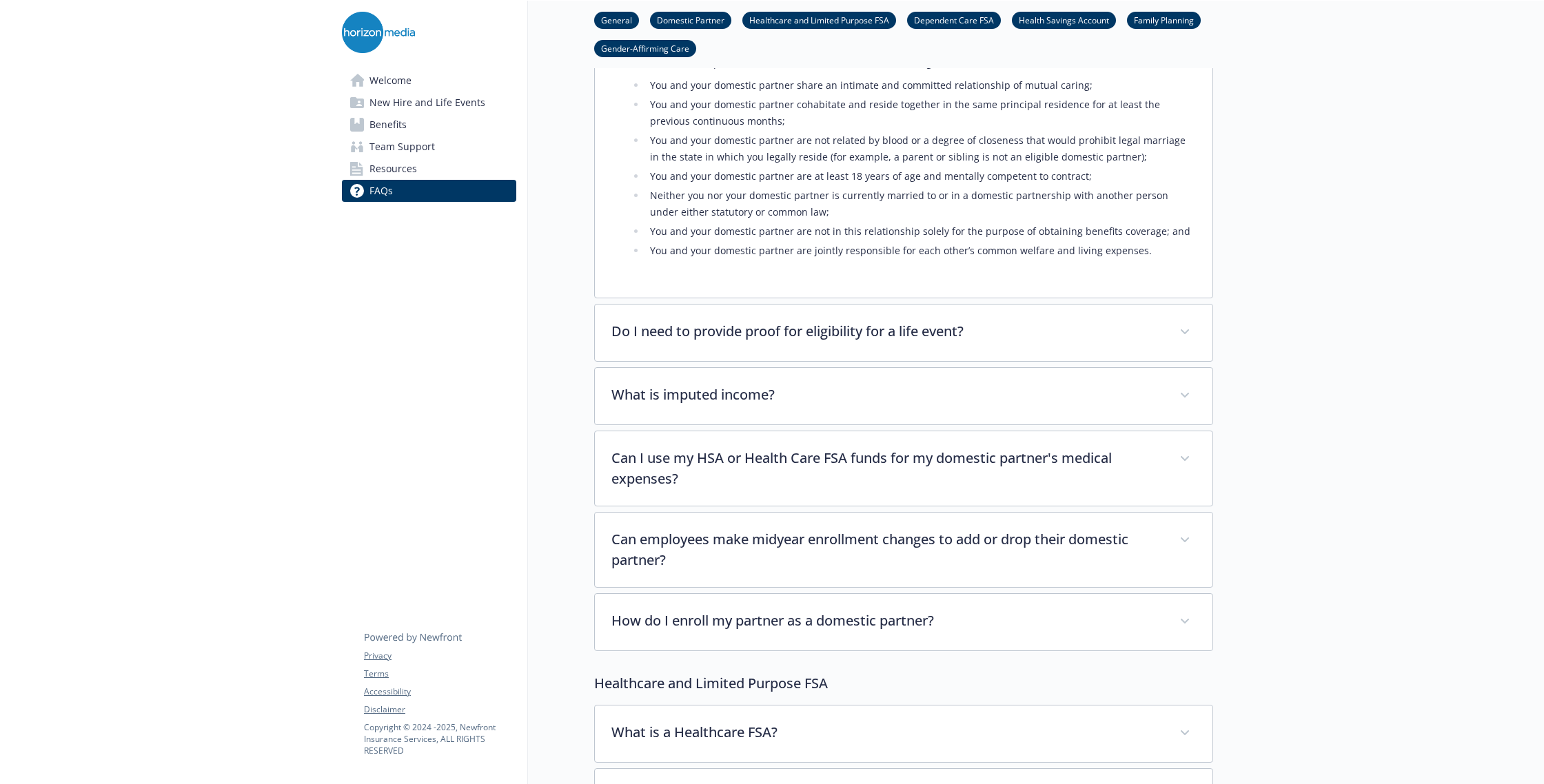
scroll to position [661, 0]
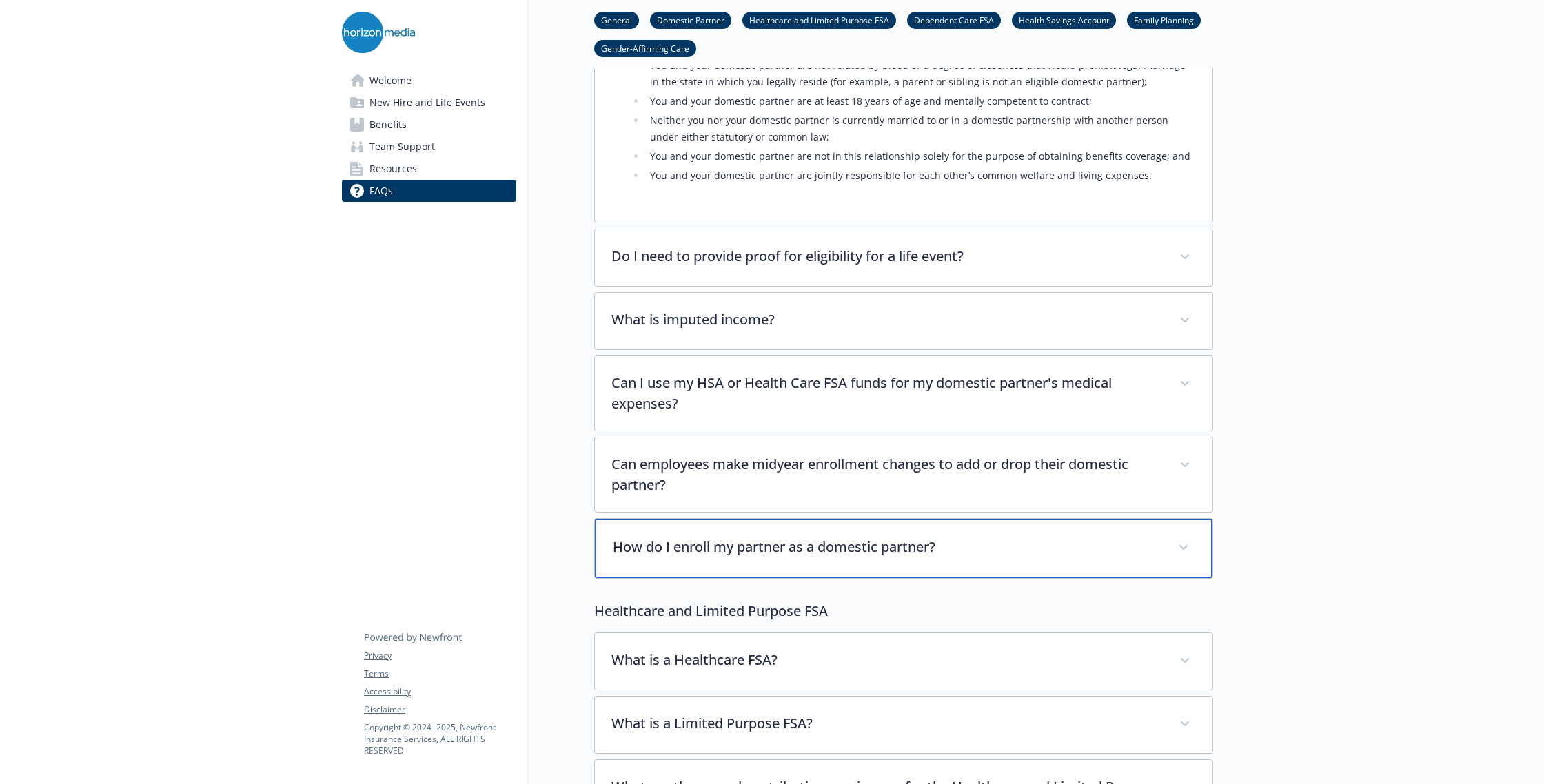
click at [727, 565] on div "How do I enroll my partner as a domestic partner?" at bounding box center [903, 549] width 617 height 59
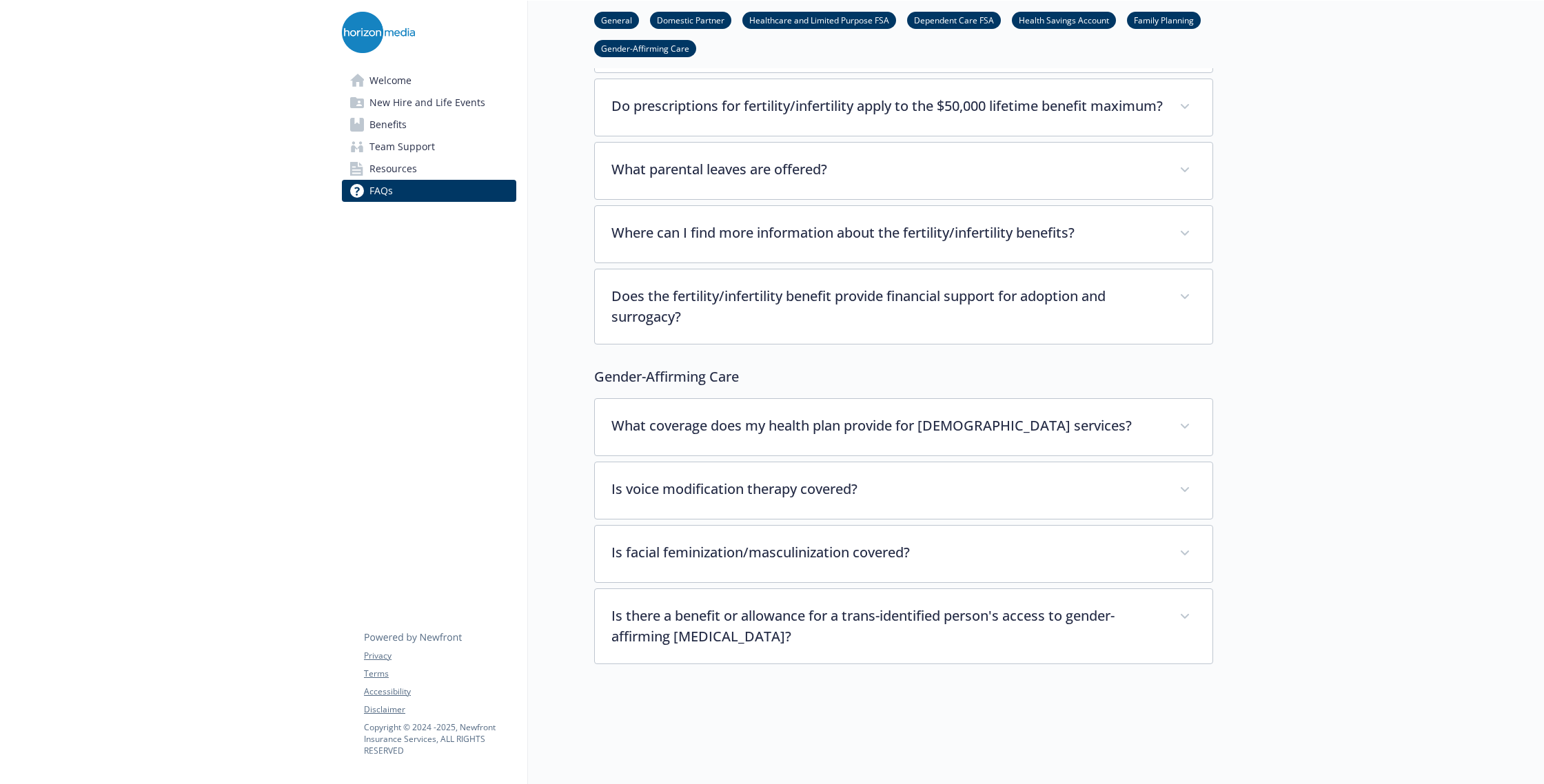
scroll to position [4356, 0]
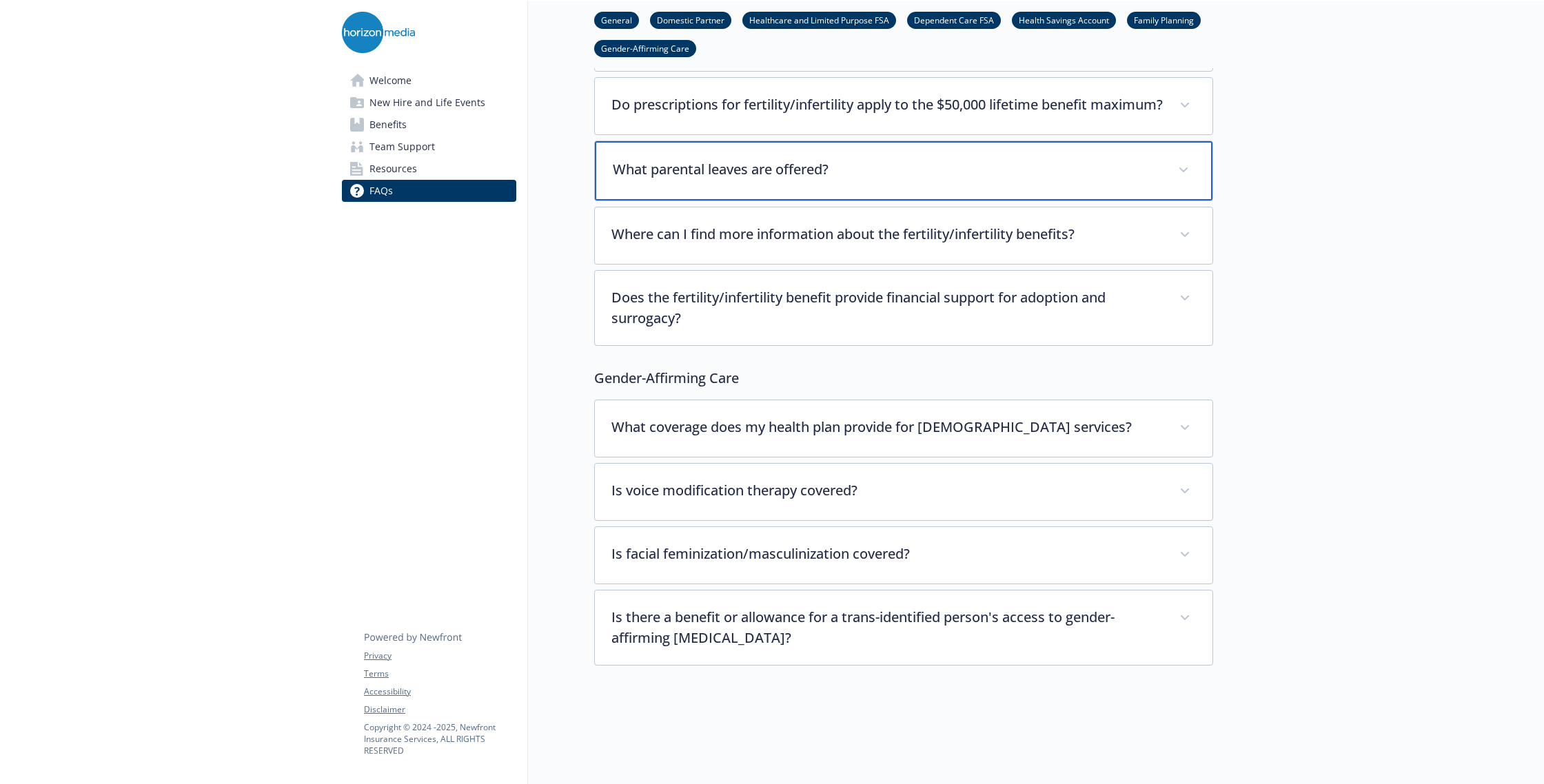
click at [746, 167] on div "What parental leaves are offered?" at bounding box center [903, 171] width 617 height 59
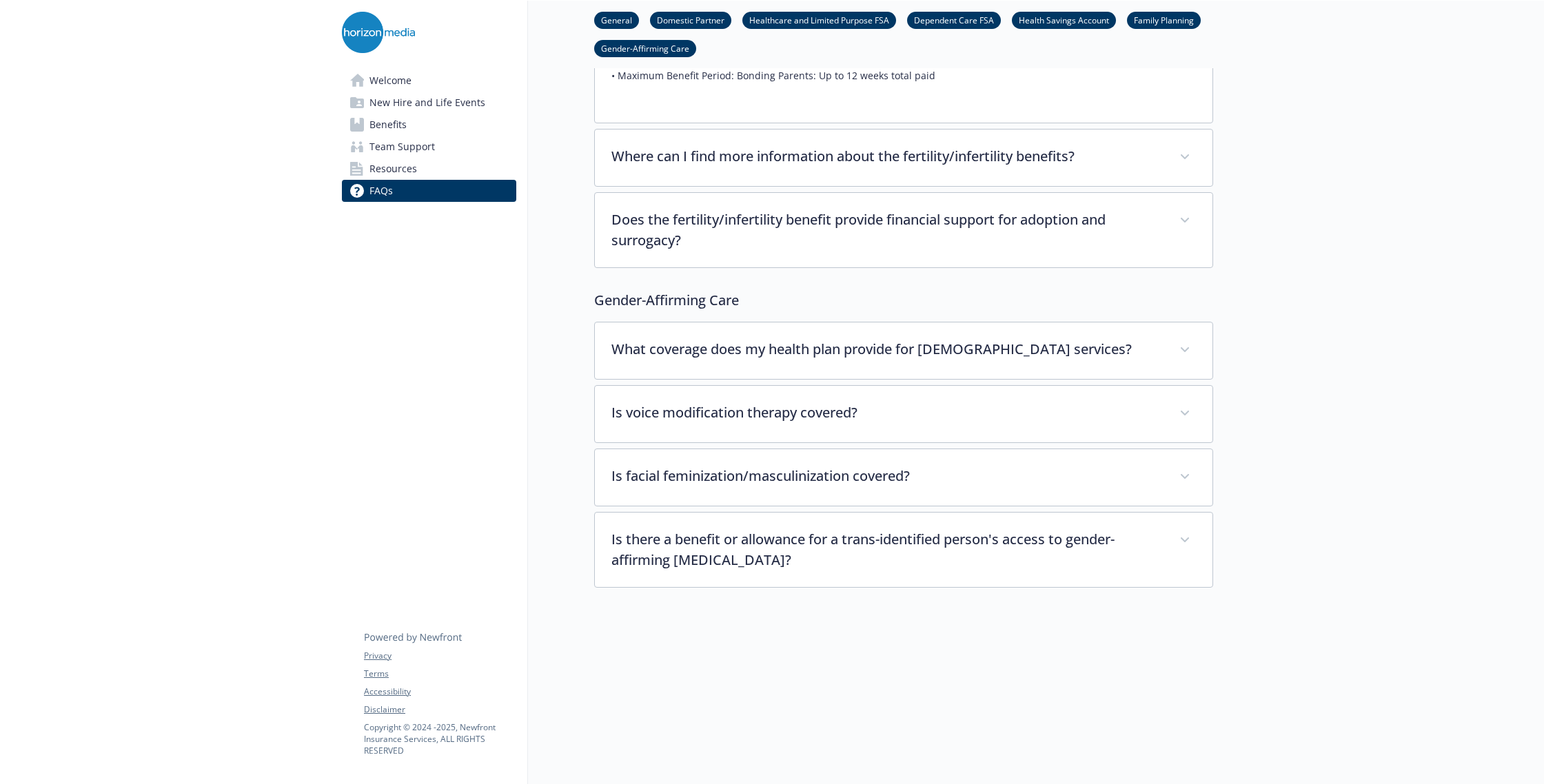
scroll to position [4764, 0]
